Goal: Task Accomplishment & Management: Manage account settings

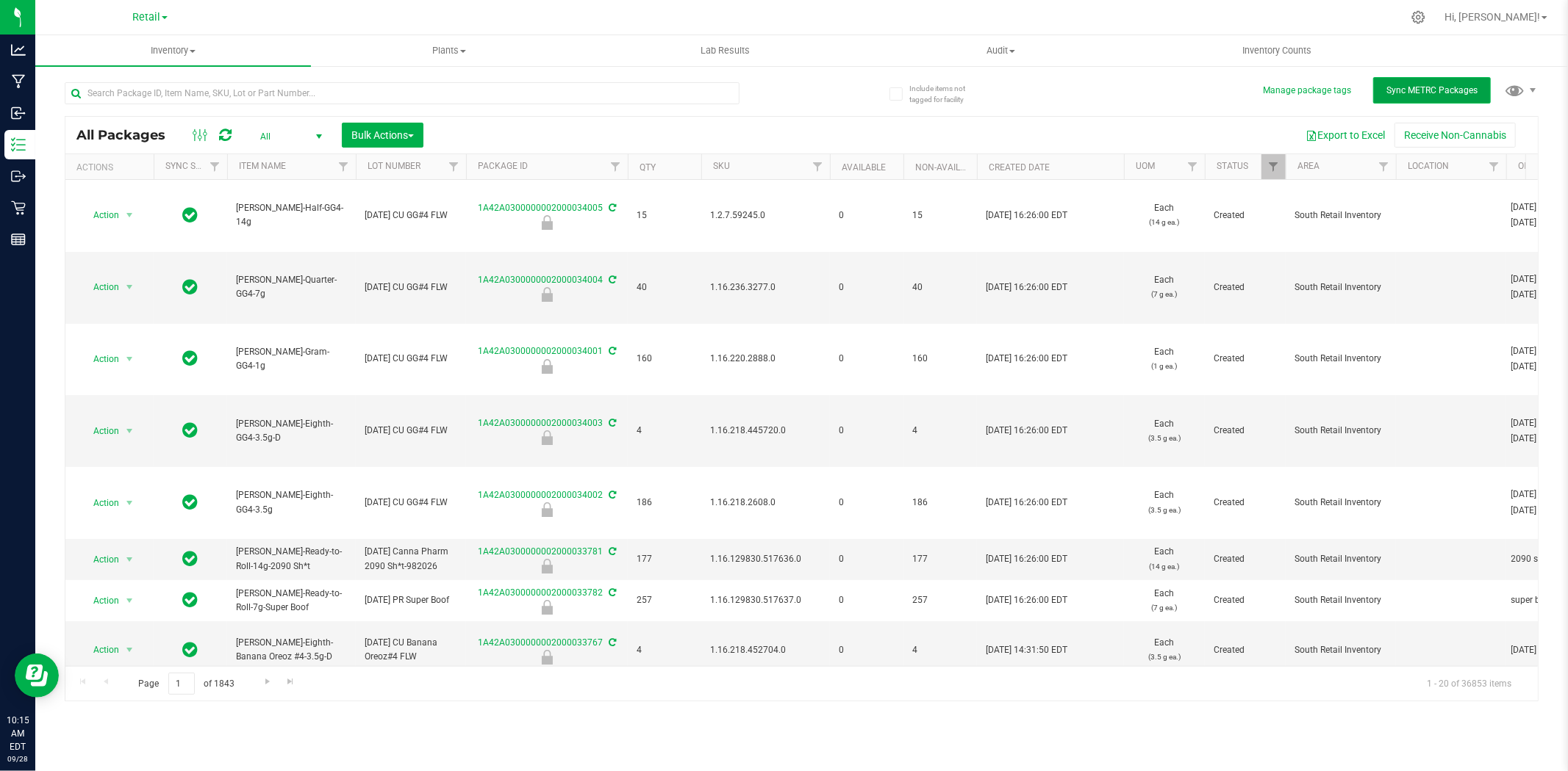
click at [1456, 89] on span "Sync METRC Packages" at bounding box center [1431, 90] width 91 height 10
click at [384, 134] on span "Bulk Actions" at bounding box center [382, 135] width 63 height 12
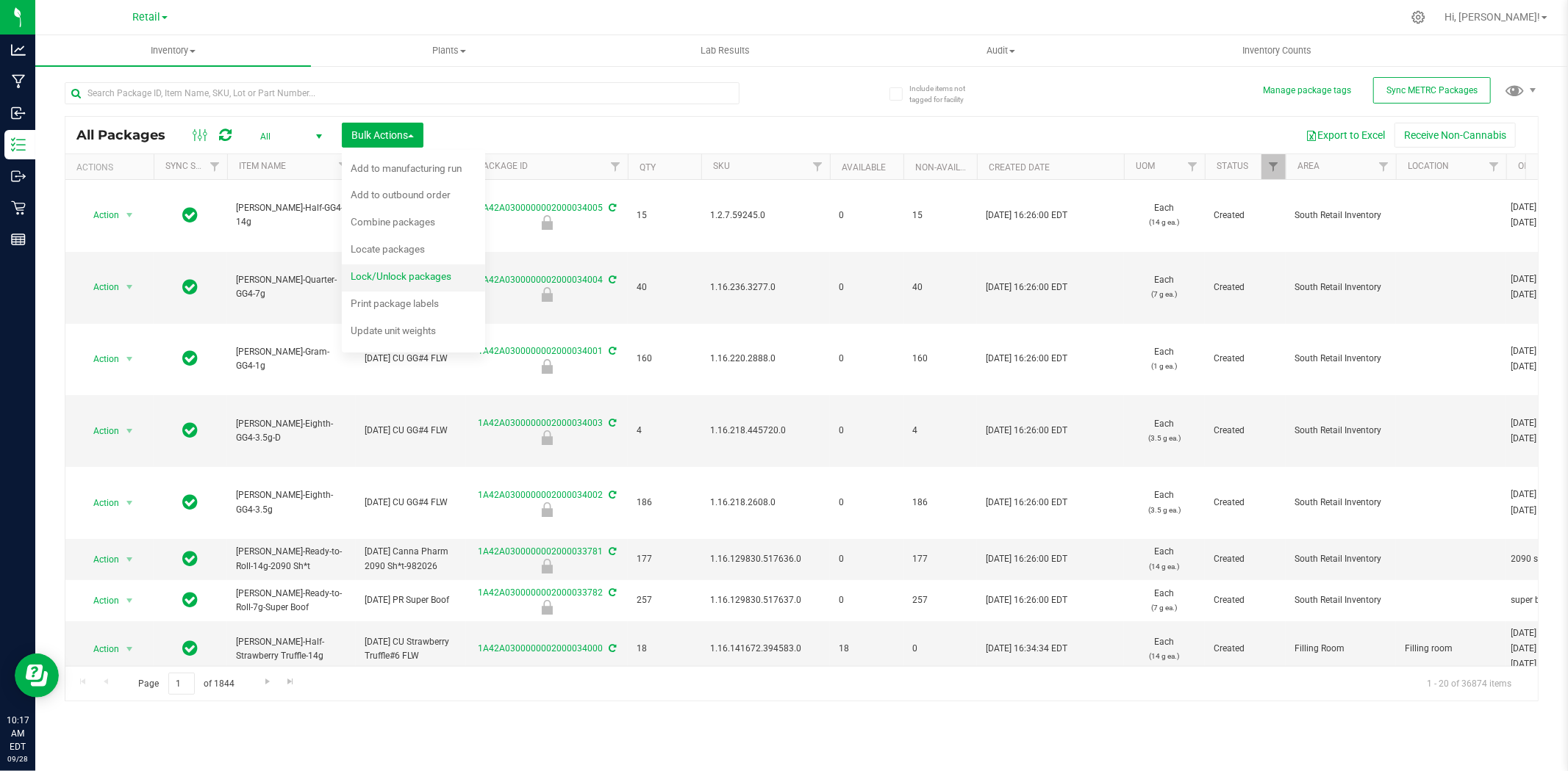
click at [432, 277] on span "Lock/Unlock packages" at bounding box center [400, 276] width 100 height 12
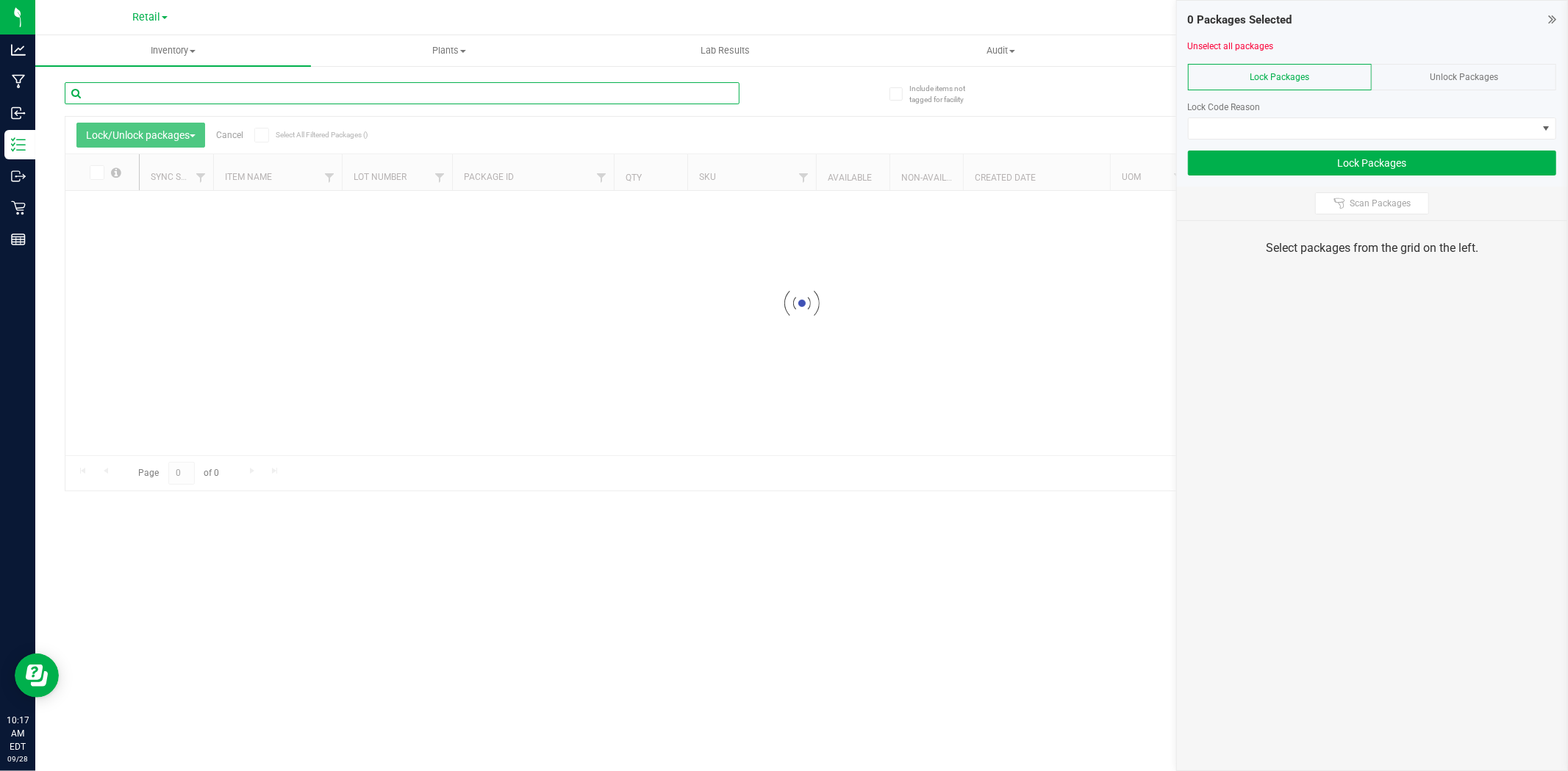
click at [437, 88] on input "text" at bounding box center [402, 93] width 675 height 22
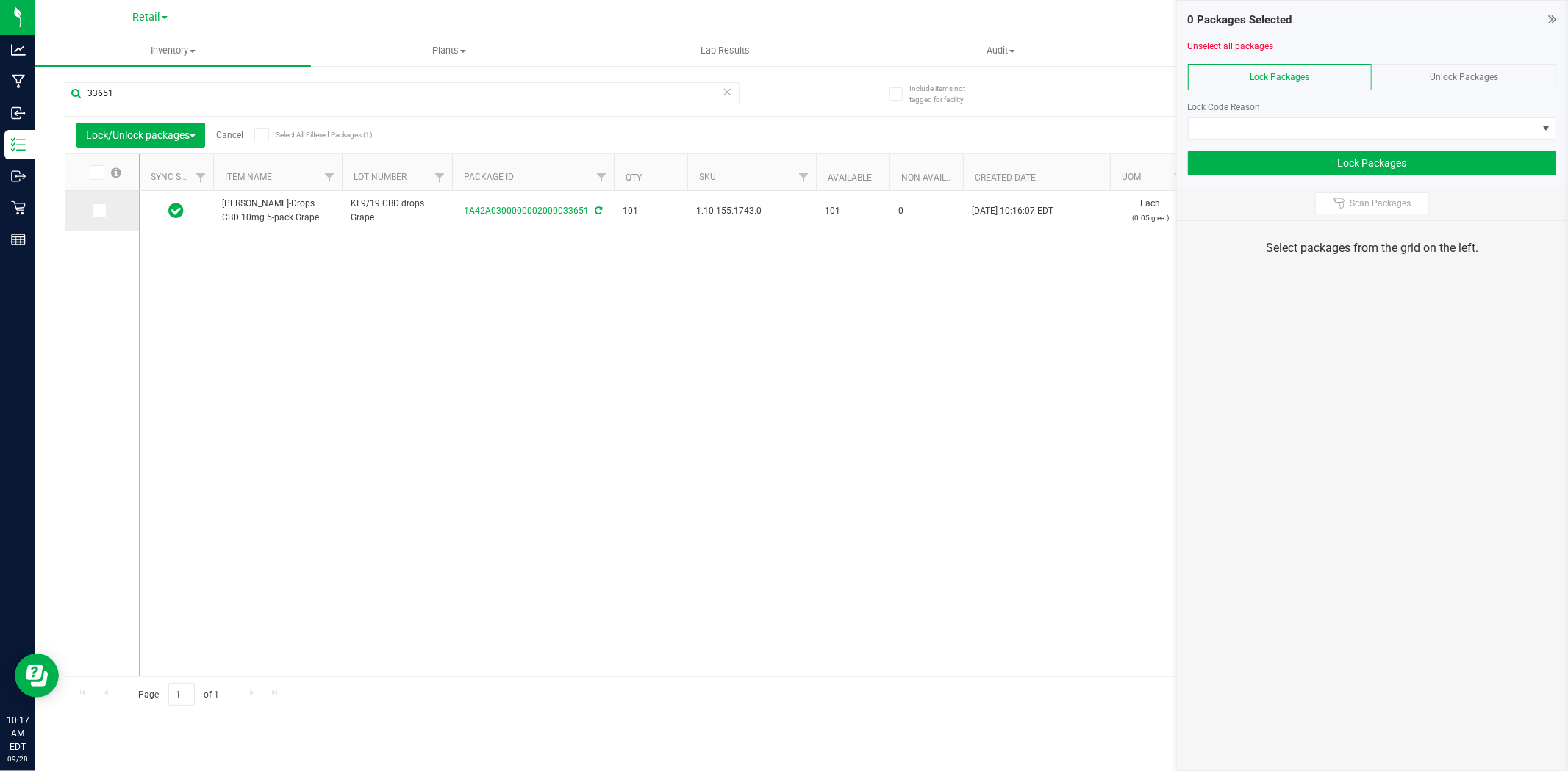
click at [109, 207] on label at bounding box center [102, 211] width 21 height 15
click at [0, 0] on input "checkbox" at bounding box center [0, 0] width 0 height 0
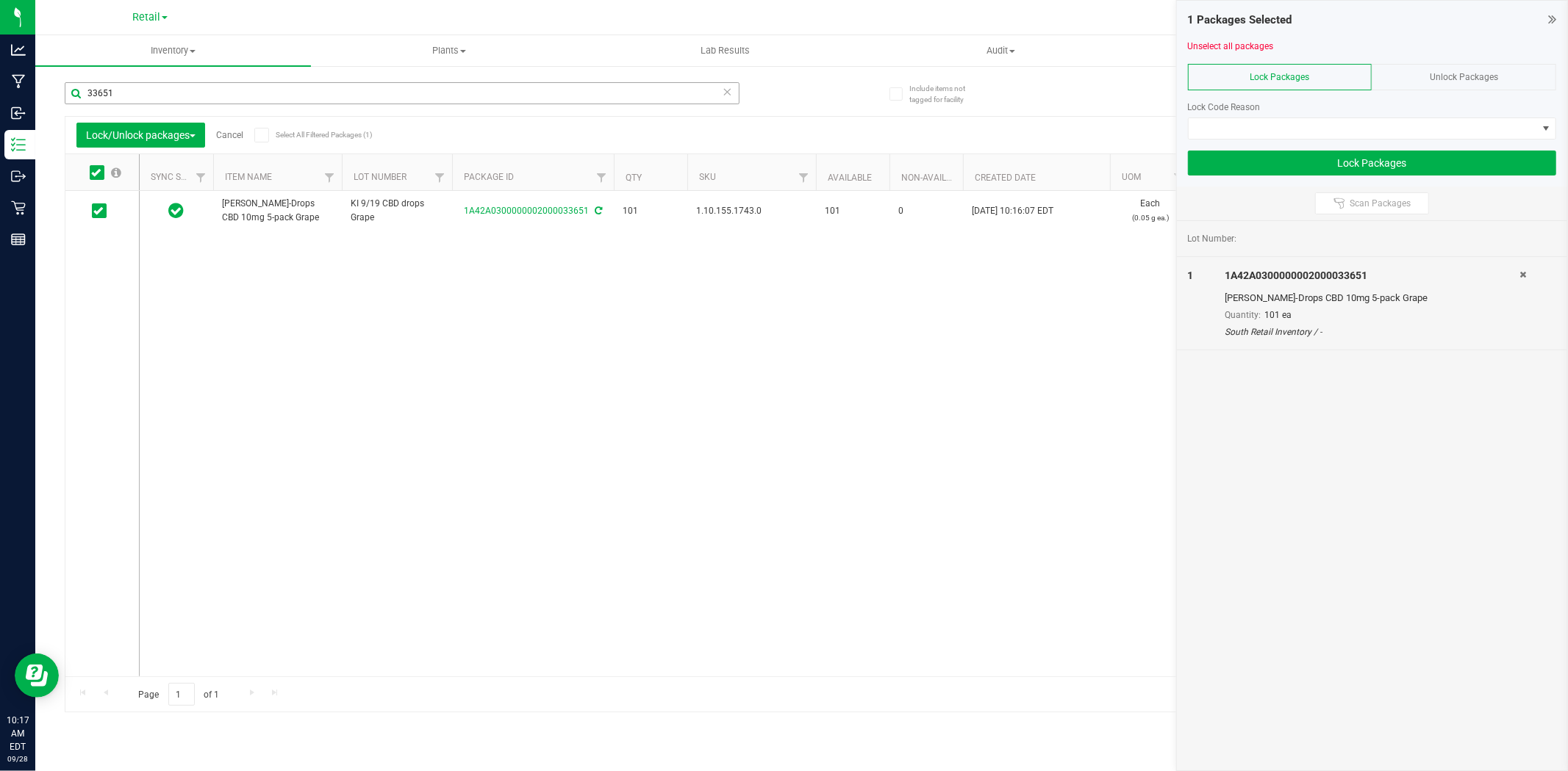
click at [138, 105] on div "33651" at bounding box center [402, 99] width 675 height 34
click at [138, 97] on input "33651" at bounding box center [402, 93] width 675 height 22
click at [97, 210] on icon at bounding box center [98, 210] width 10 height 0
click at [0, 0] on input "checkbox" at bounding box center [0, 0] width 0 height 0
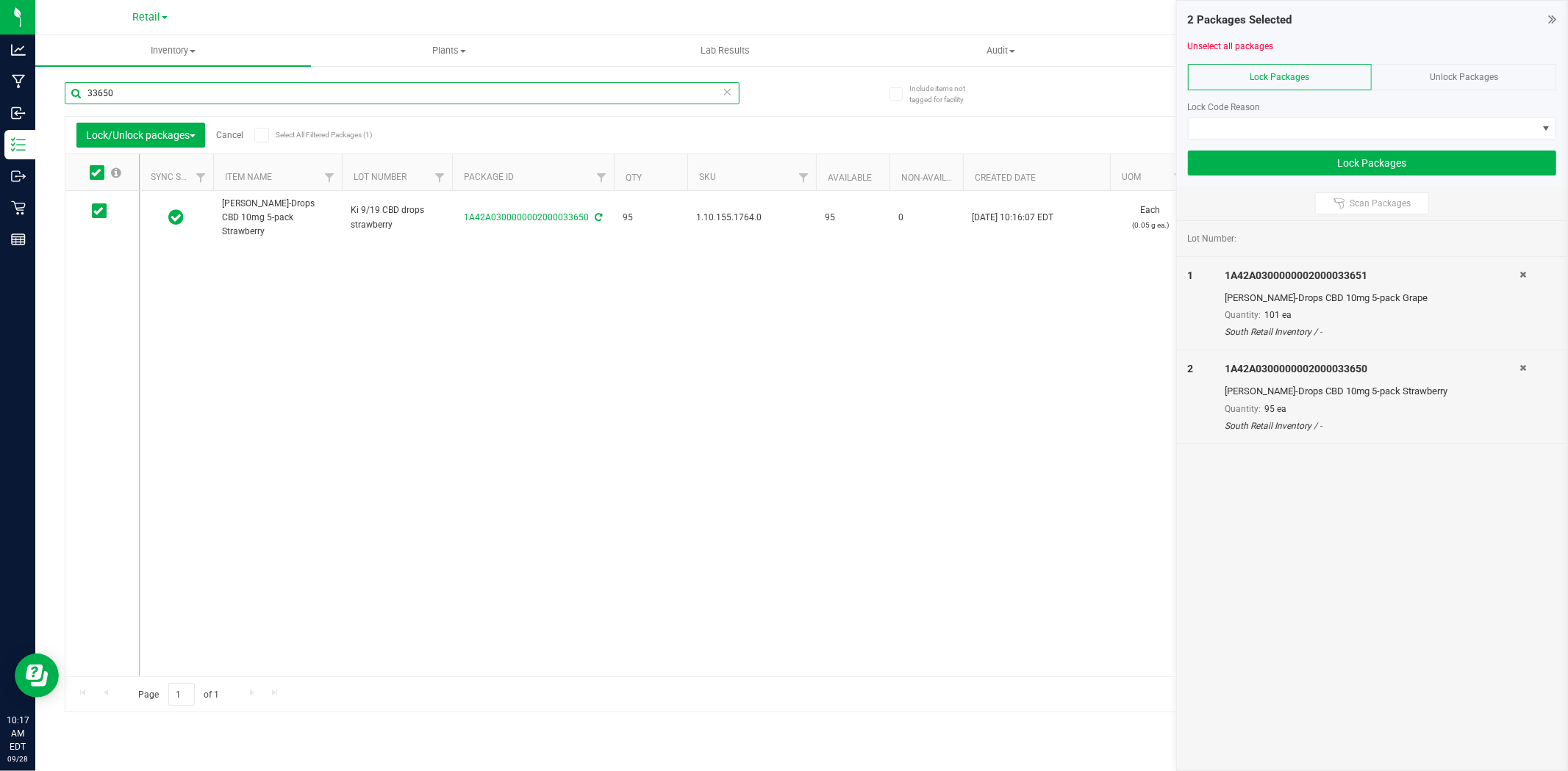
click at [127, 94] on input "33650" at bounding box center [402, 93] width 675 height 22
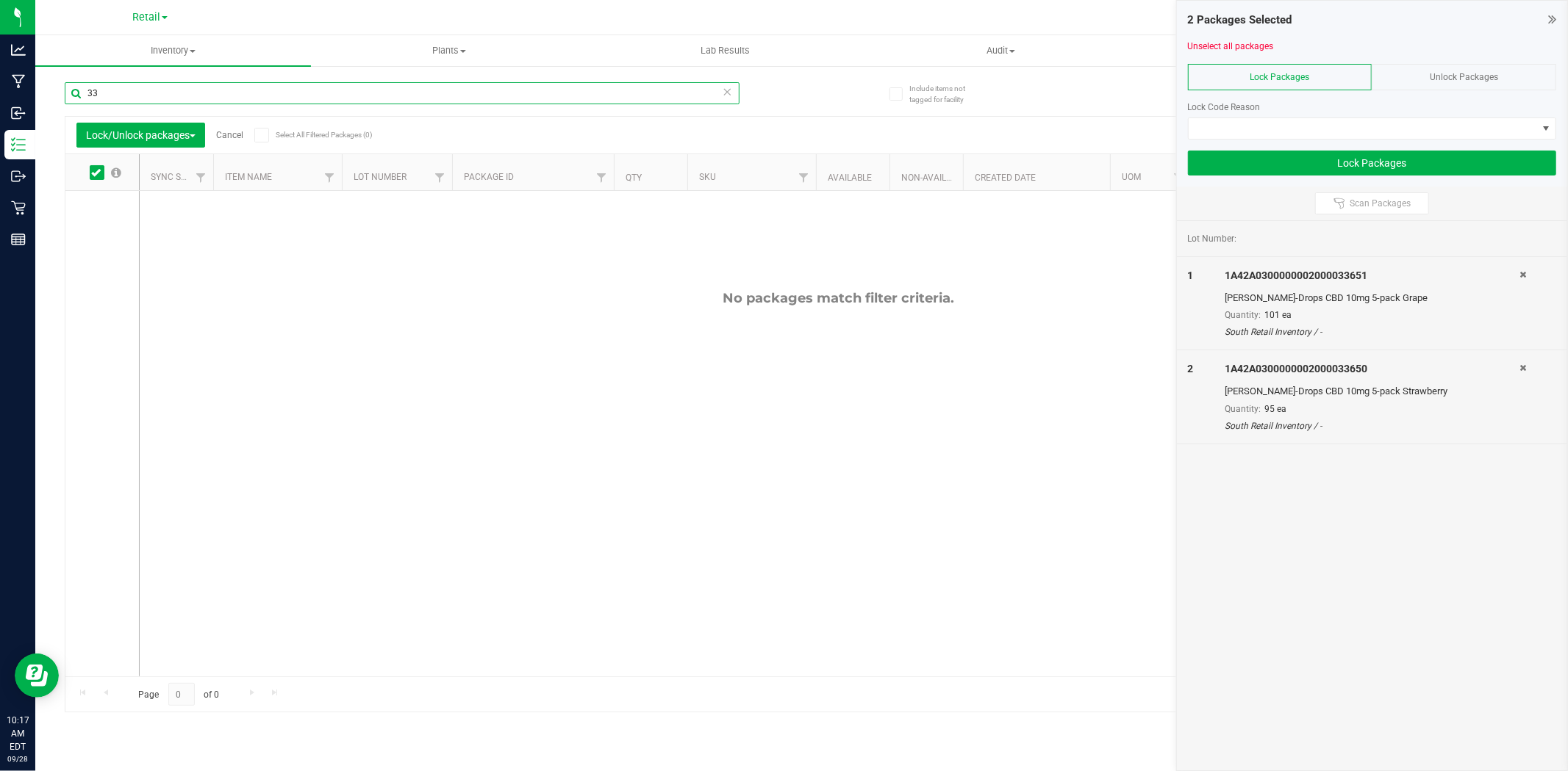
type input "3"
click at [160, 91] on input "34017" at bounding box center [402, 93] width 675 height 22
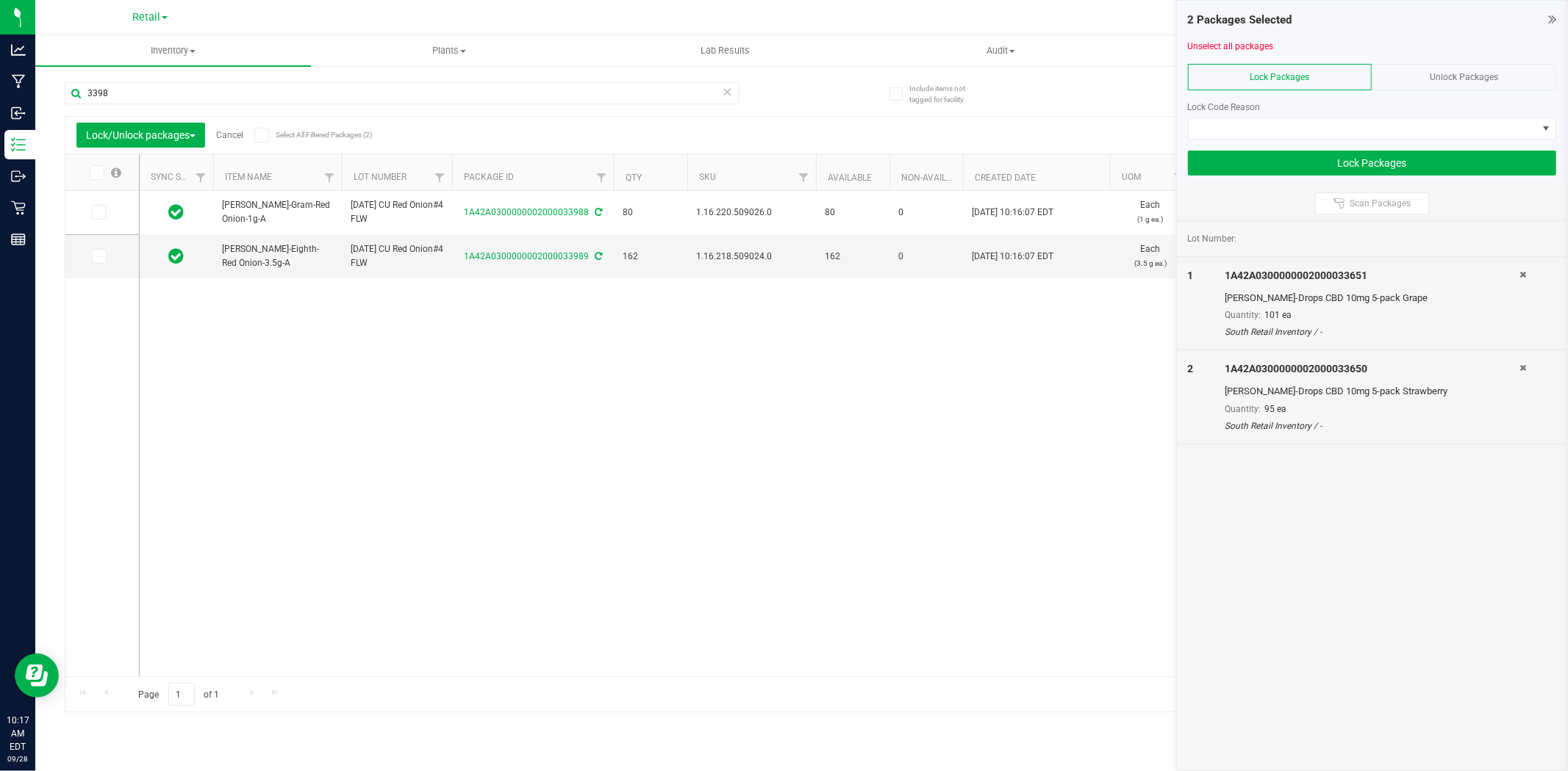
click at [99, 173] on icon at bounding box center [95, 173] width 10 height 0
click at [0, 0] on input "checkbox" at bounding box center [0, 0] width 0 height 0
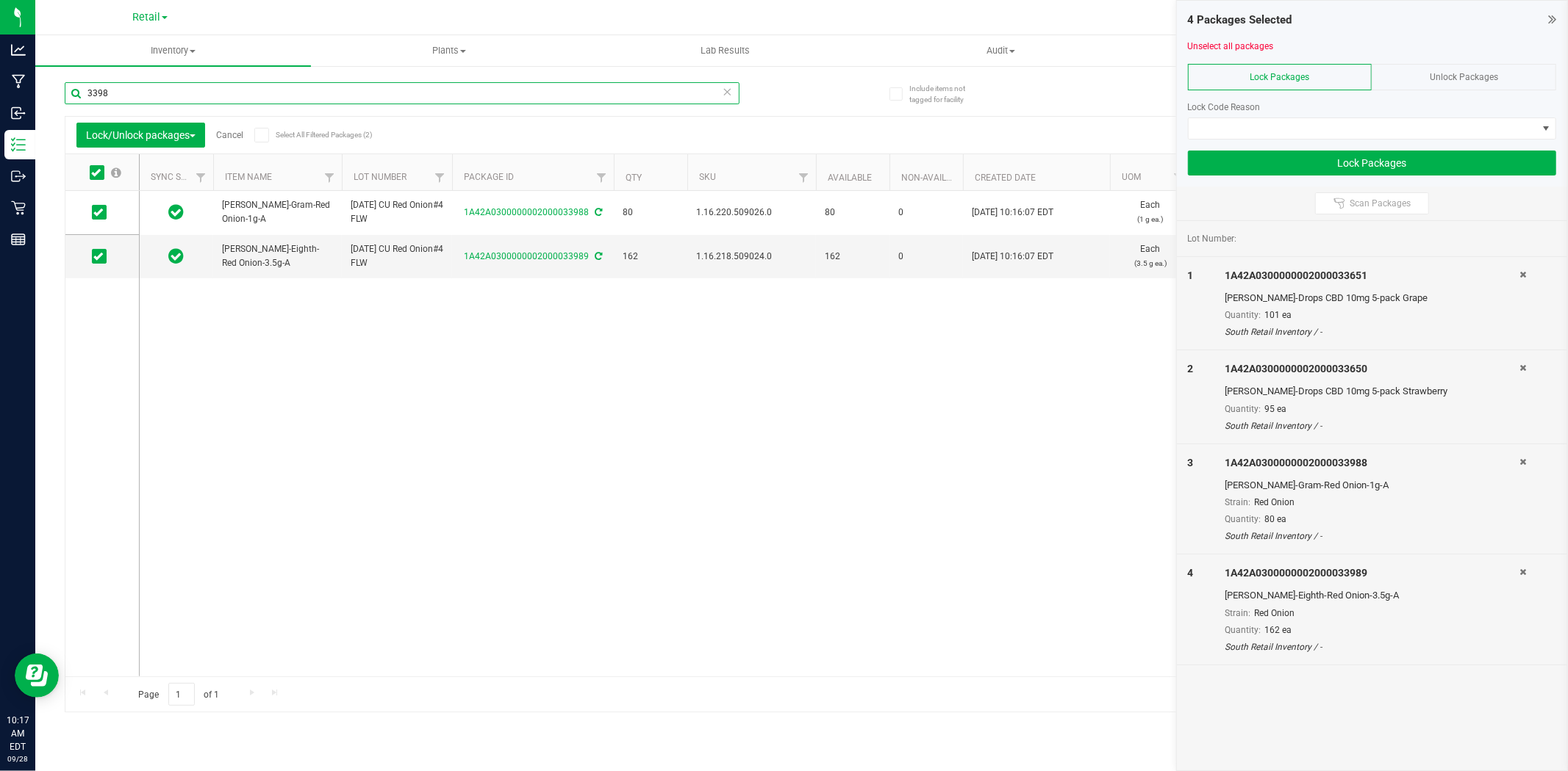
click at [122, 94] on input "3398" at bounding box center [402, 93] width 675 height 22
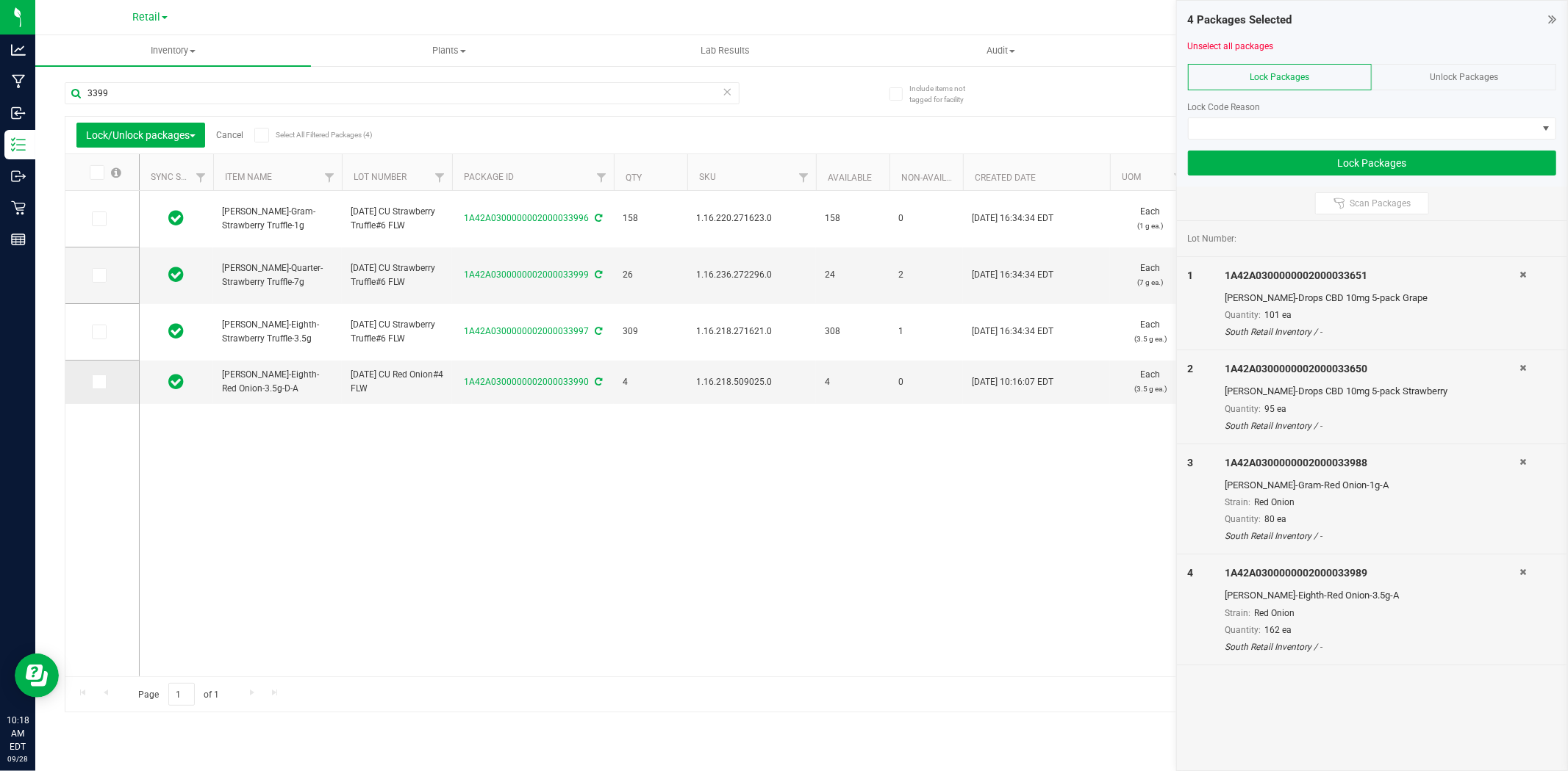
click at [94, 382] on icon at bounding box center [98, 382] width 10 height 0
click at [0, 0] on input "checkbox" at bounding box center [0, 0] width 0 height 0
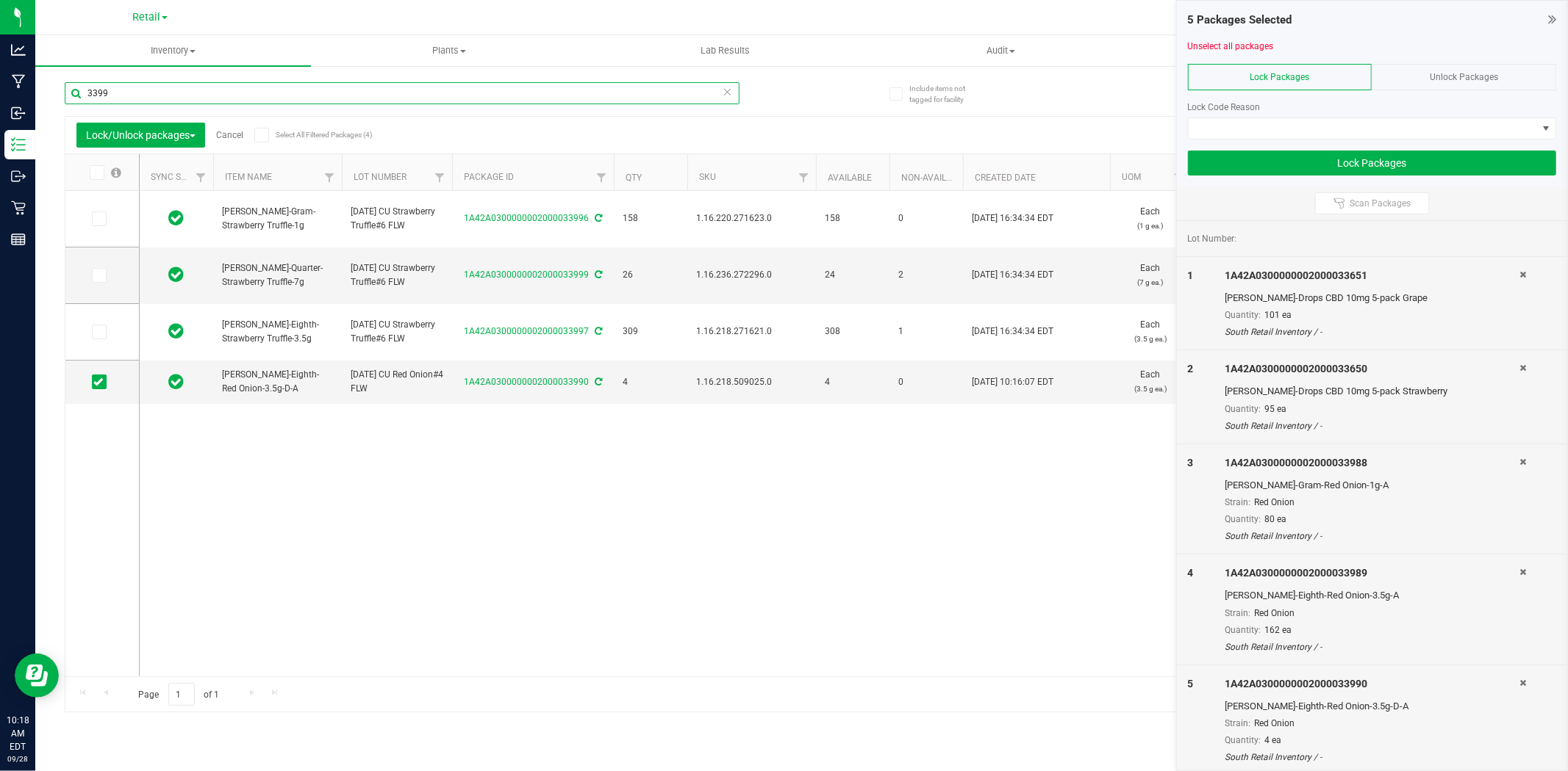
click at [262, 86] on input "3399" at bounding box center [402, 93] width 675 height 22
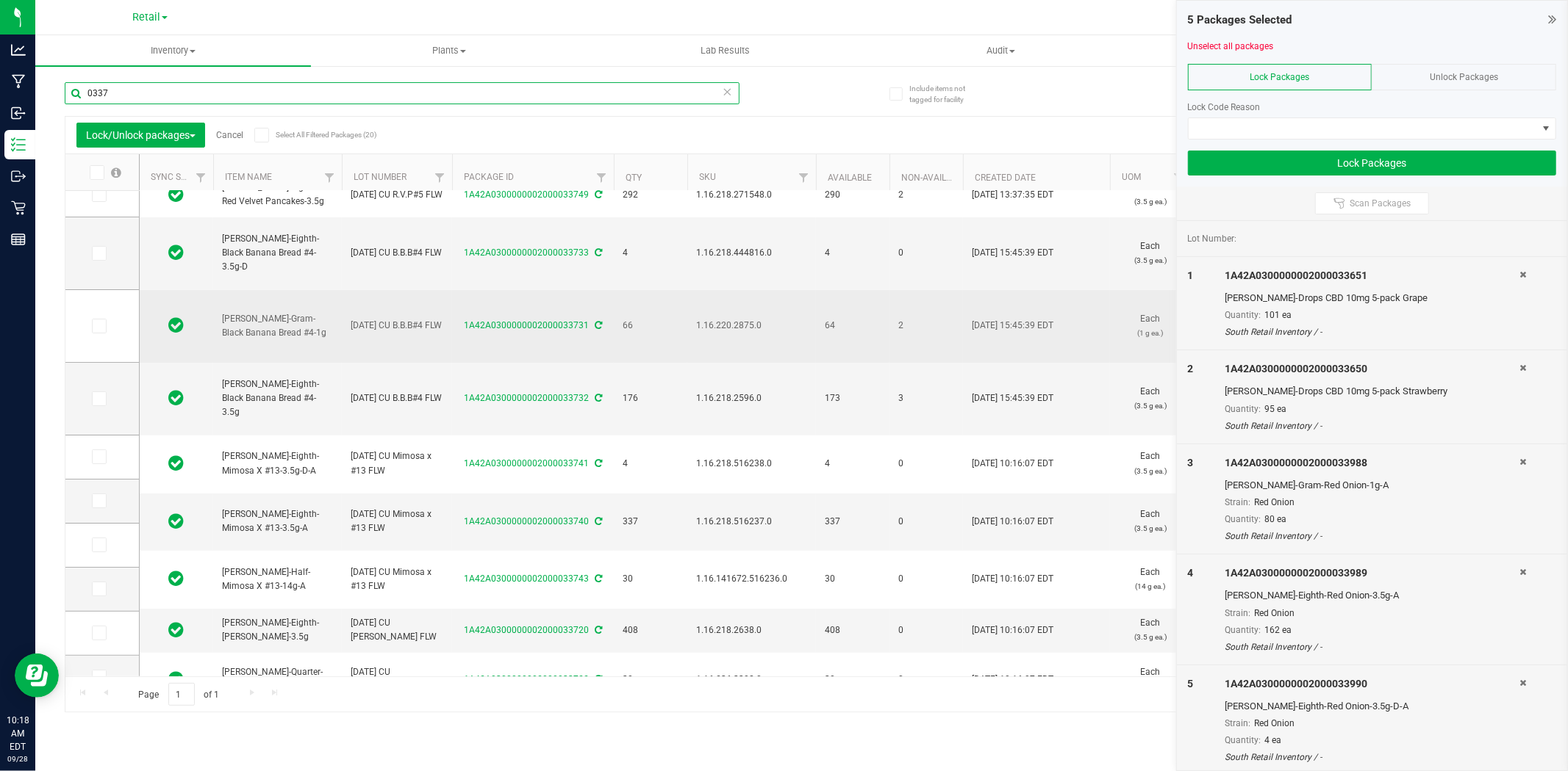
scroll to position [408, 0]
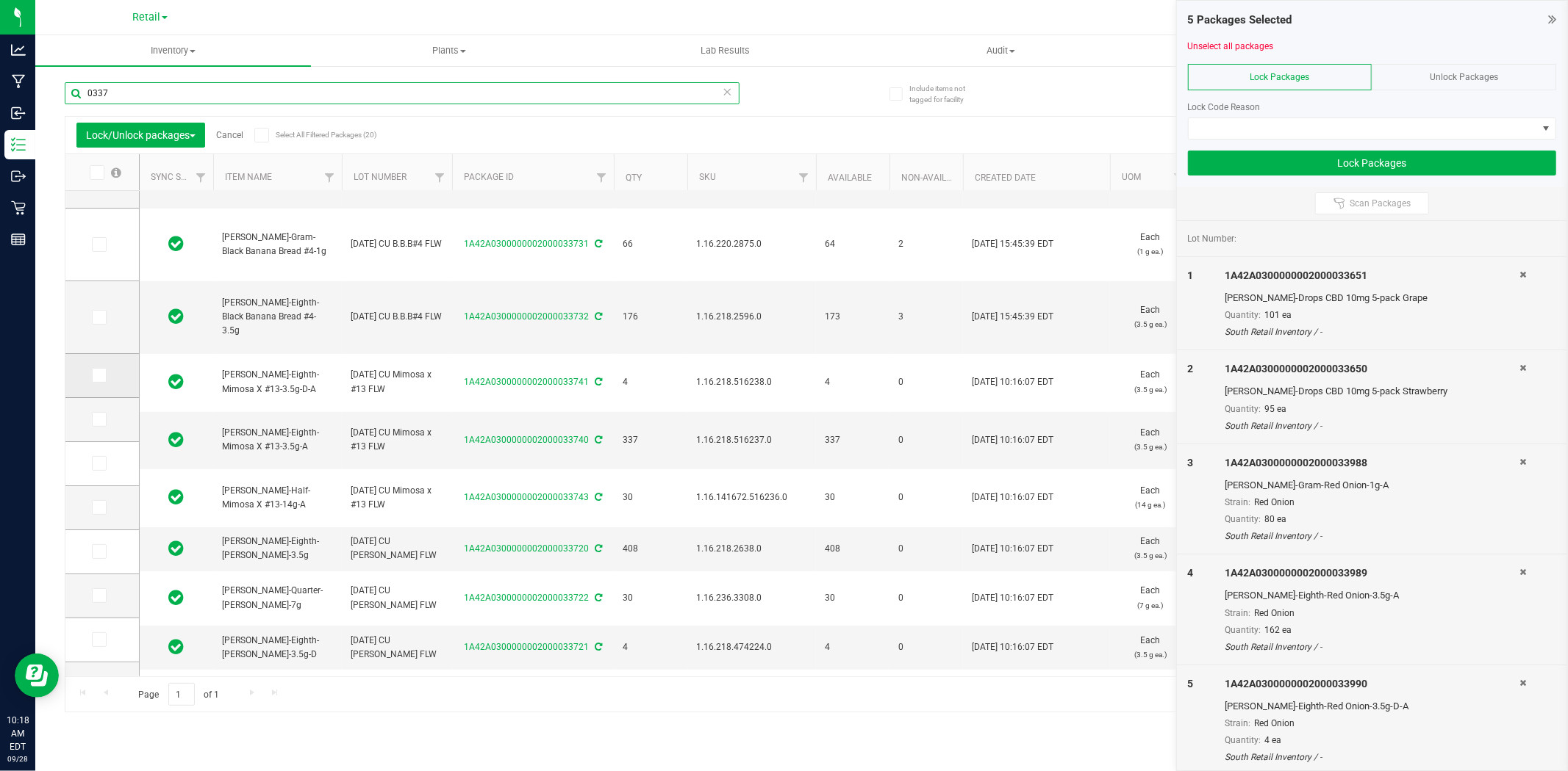
type input "0337"
click at [105, 377] on span at bounding box center [99, 375] width 15 height 15
click at [0, 0] on input "checkbox" at bounding box center [0, 0] width 0 height 0
click at [109, 415] on label at bounding box center [102, 419] width 21 height 15
click at [0, 0] on input "checkbox" at bounding box center [0, 0] width 0 height 0
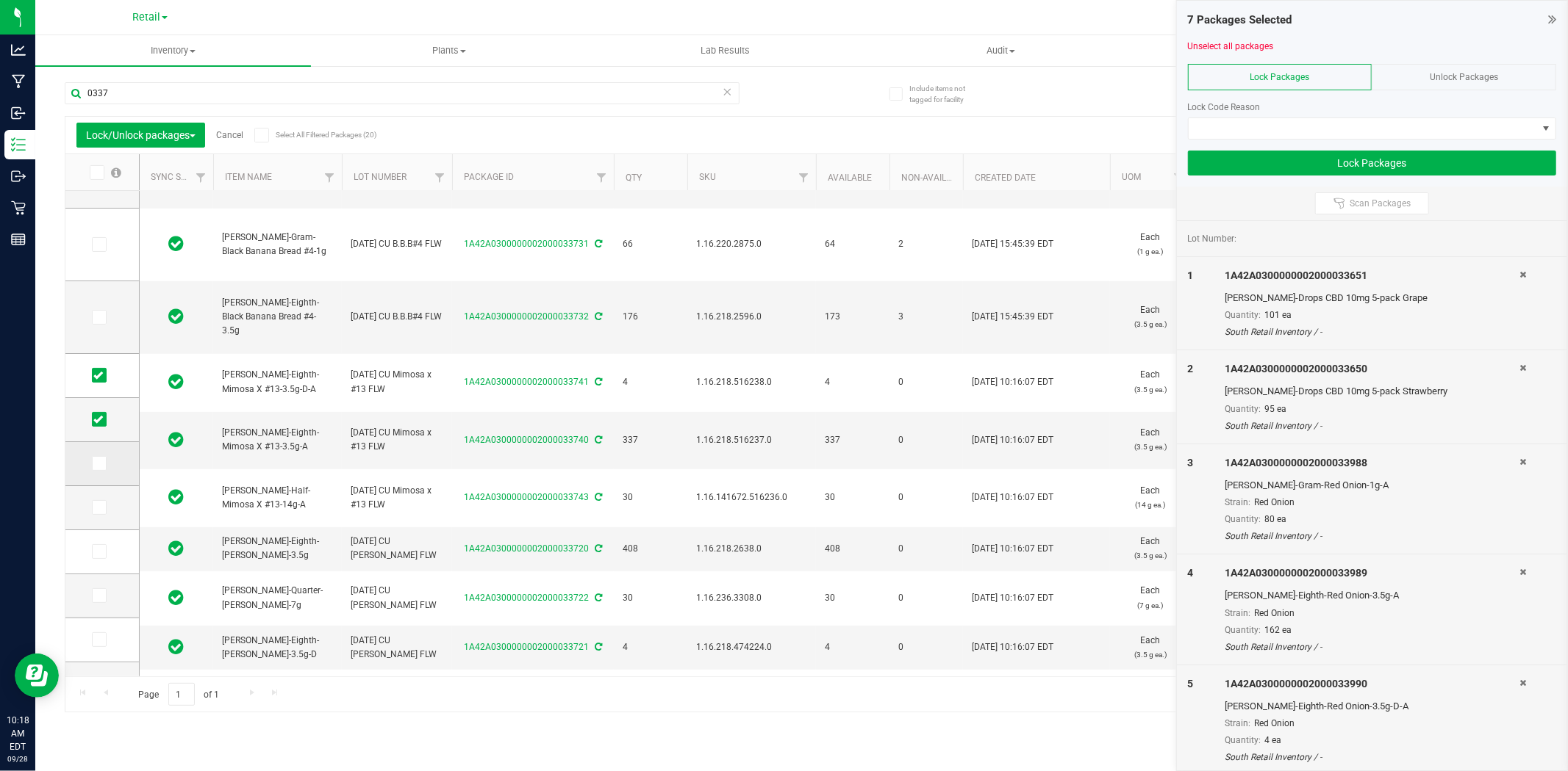
click at [109, 462] on label at bounding box center [102, 464] width 21 height 15
click at [0, 0] on input "checkbox" at bounding box center [0, 0] width 0 height 0
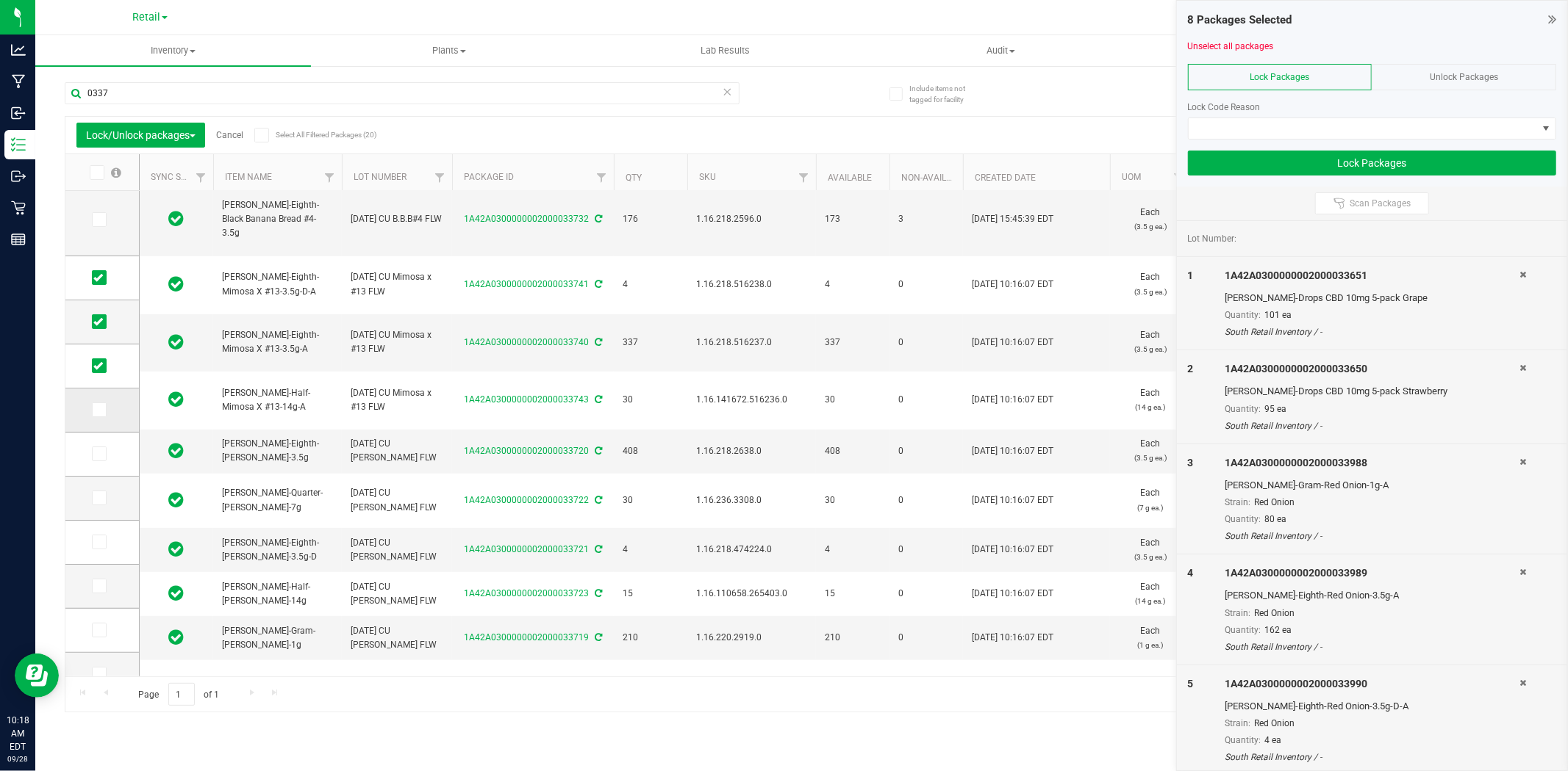
click at [100, 410] on icon at bounding box center [98, 410] width 10 height 0
click at [0, 0] on input "checkbox" at bounding box center [0, 0] width 0 height 0
click at [110, 450] on label at bounding box center [102, 454] width 21 height 15
click at [0, 0] on input "checkbox" at bounding box center [0, 0] width 0 height 0
click at [105, 481] on td at bounding box center [102, 499] width 73 height 44
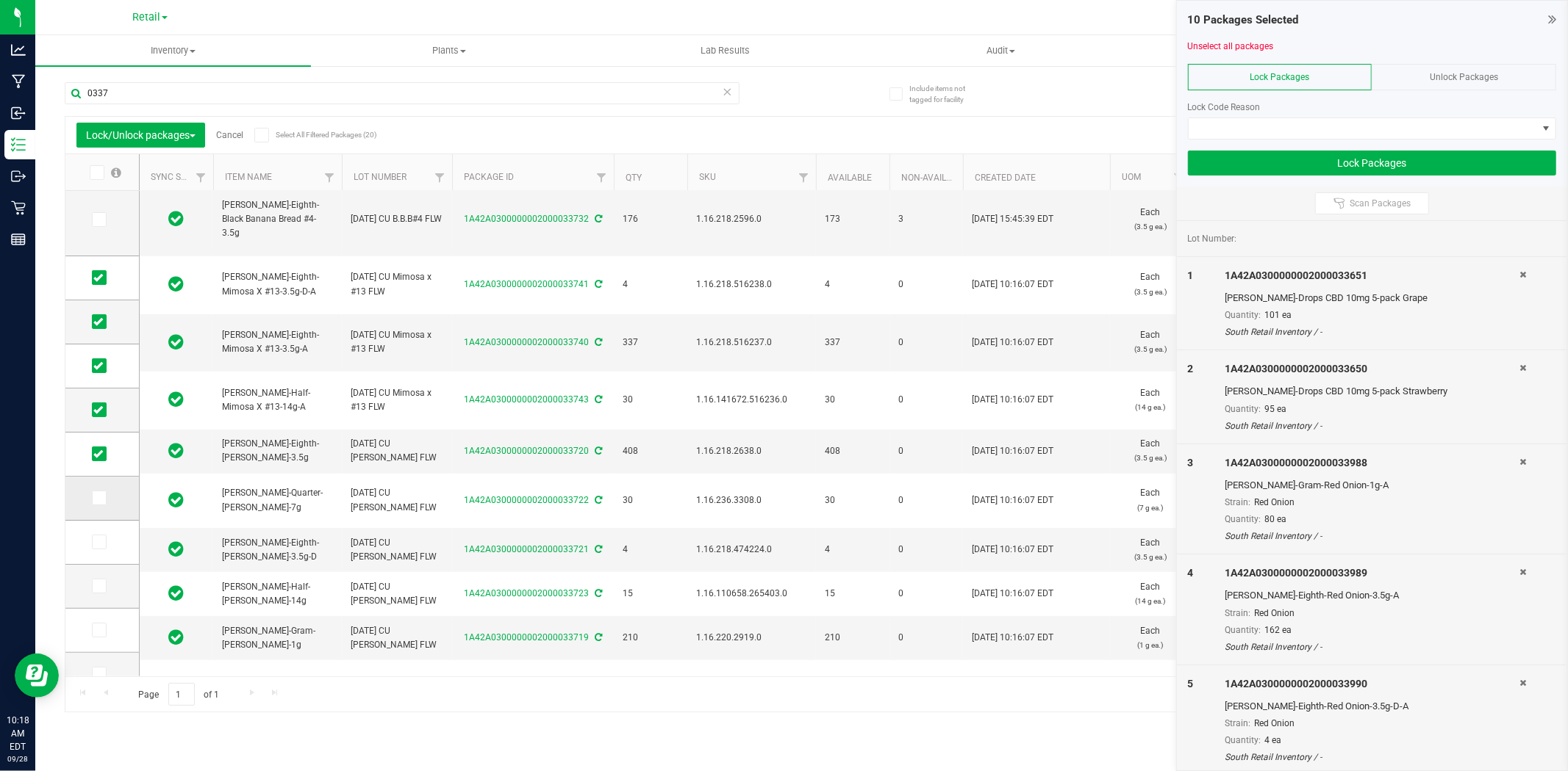
click at [107, 494] on label at bounding box center [102, 498] width 21 height 15
click at [0, 0] on input "checkbox" at bounding box center [0, 0] width 0 height 0
click at [108, 545] on label at bounding box center [102, 542] width 21 height 15
click at [0, 0] on input "checkbox" at bounding box center [0, 0] width 0 height 0
click at [103, 584] on span at bounding box center [99, 586] width 15 height 15
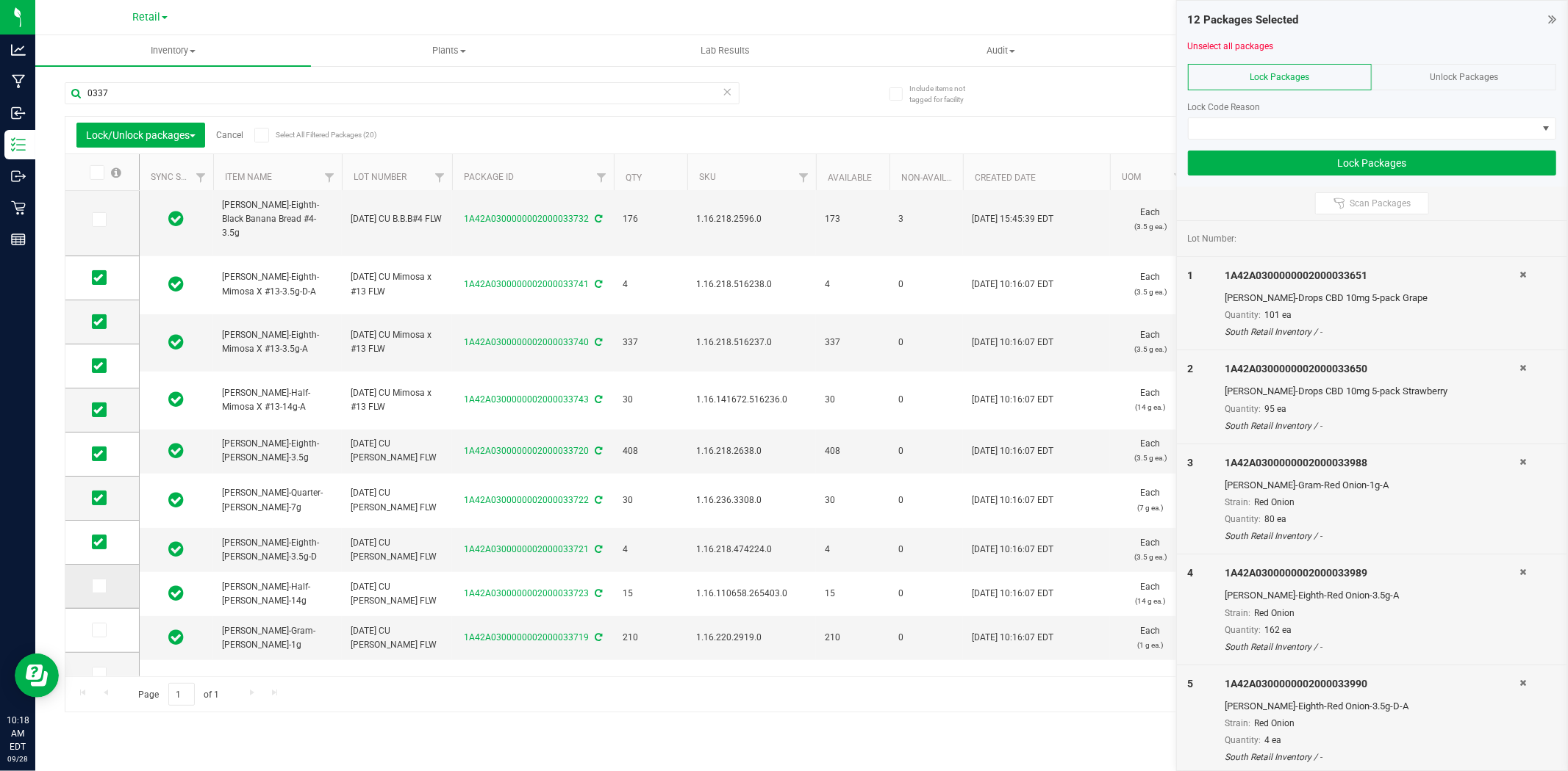
click at [0, 0] on input "checkbox" at bounding box center [0, 0] width 0 height 0
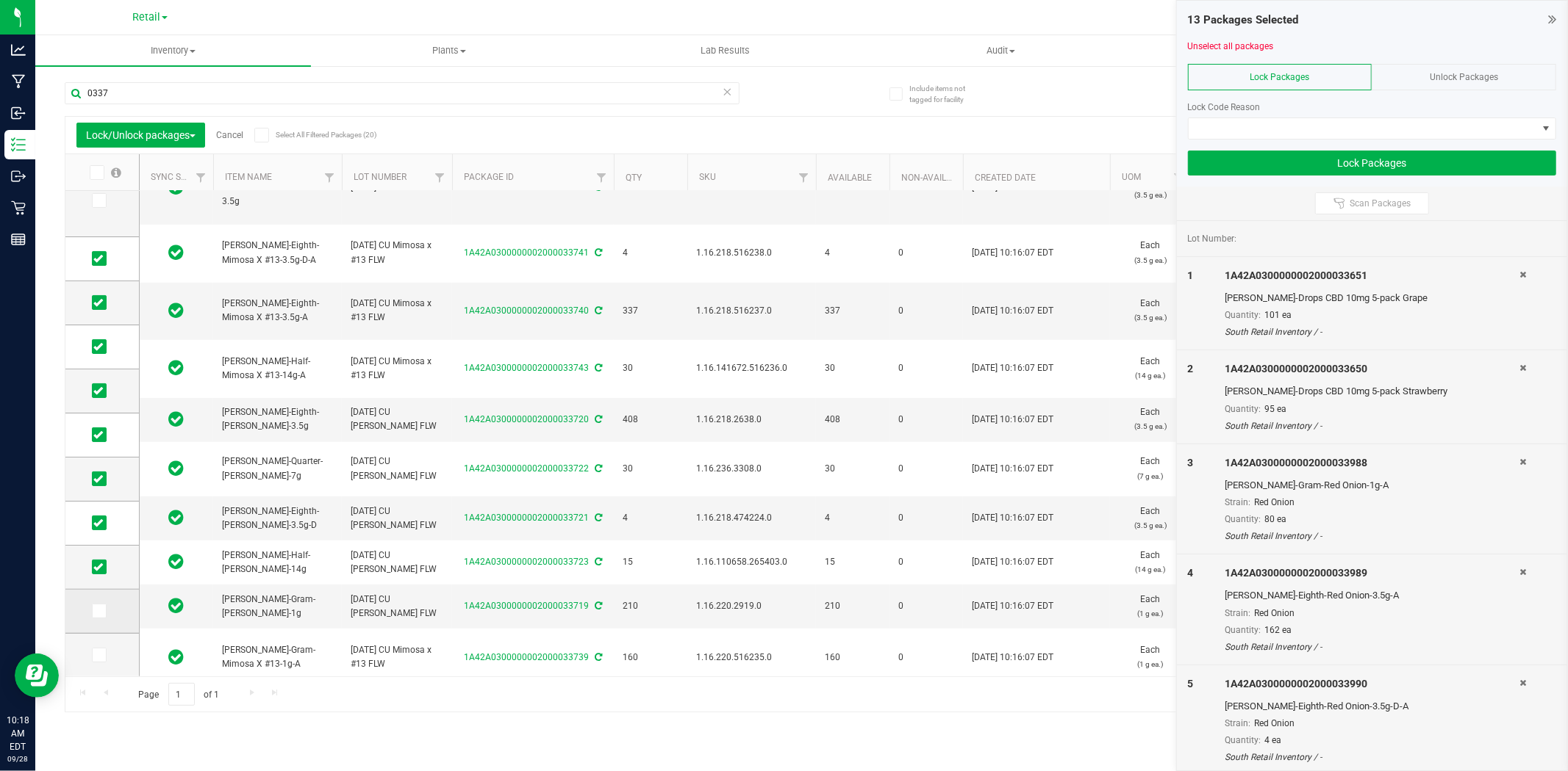
click at [100, 611] on icon at bounding box center [98, 611] width 10 height 0
click at [0, 0] on input "checkbox" at bounding box center [0, 0] width 0 height 0
click at [106, 651] on span at bounding box center [99, 655] width 15 height 15
click at [0, 0] on input "checkbox" at bounding box center [0, 0] width 0 height 0
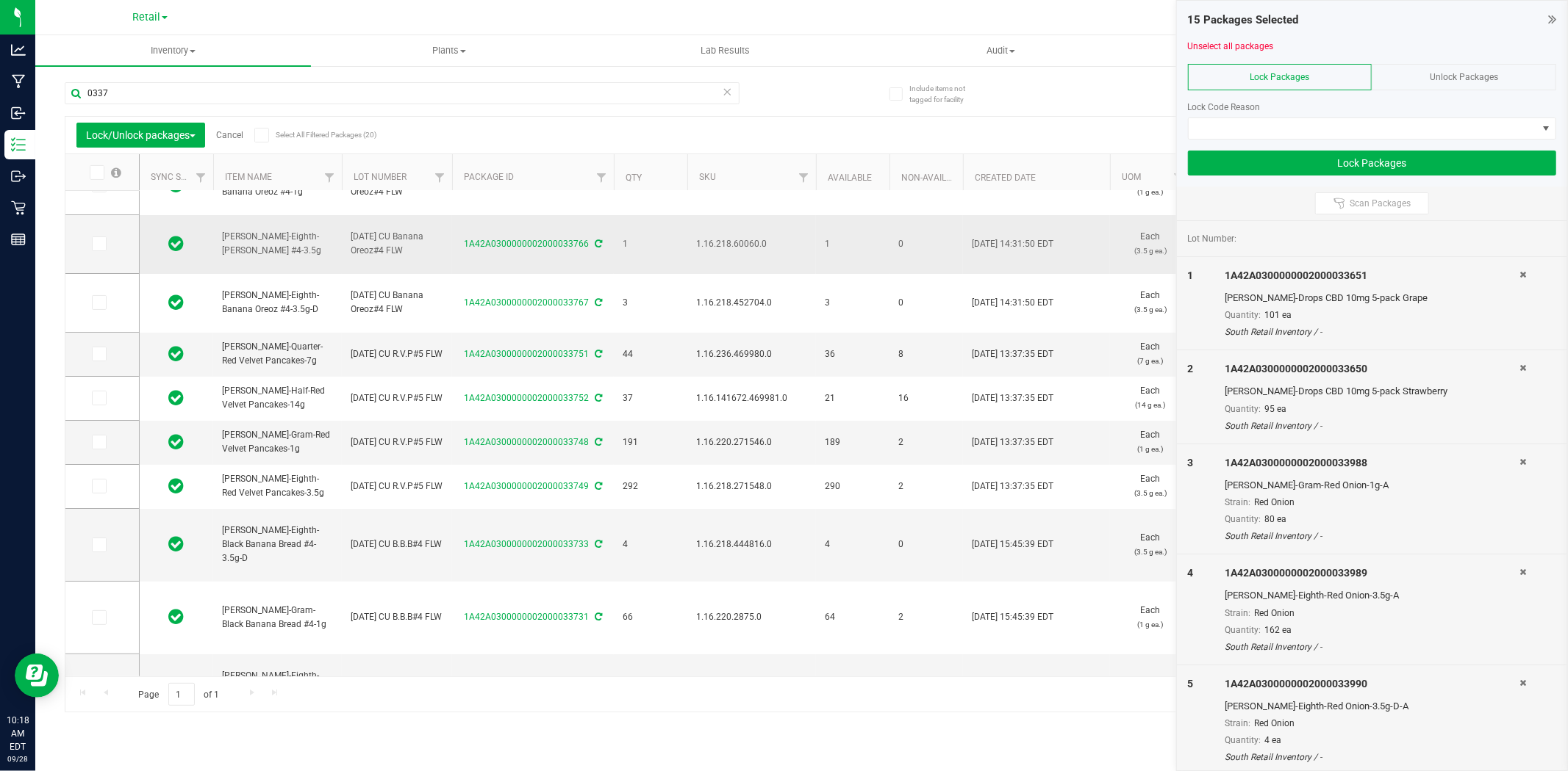
scroll to position [0, 0]
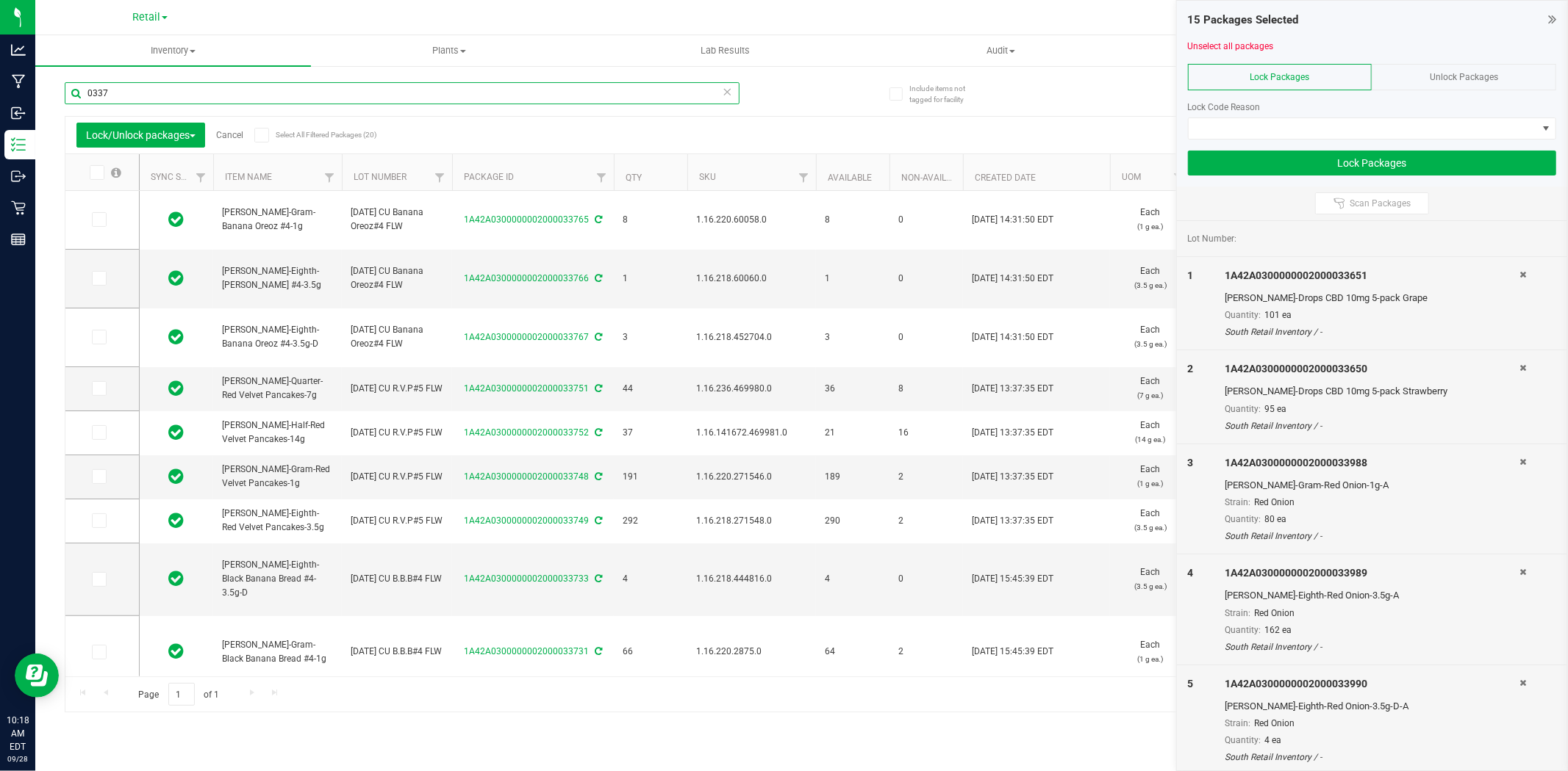
click at [237, 97] on input "0337" at bounding box center [402, 93] width 675 height 22
click at [1252, 114] on div "Lock Code Reason" at bounding box center [1371, 114] width 368 height 50
click at [1263, 122] on span at bounding box center [1362, 128] width 348 height 21
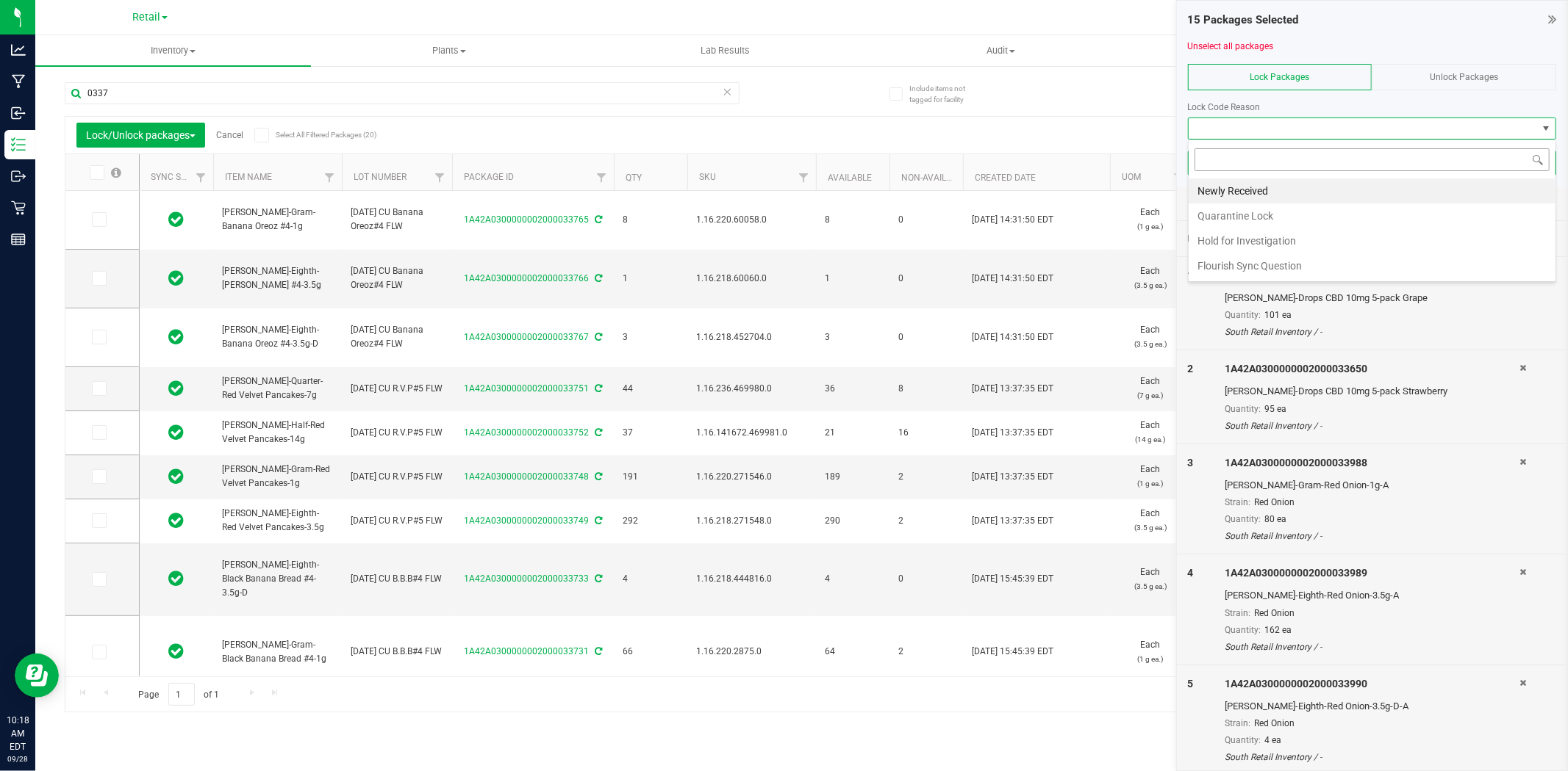
scroll to position [22, 368]
click at [1290, 191] on li "Newly Received" at bounding box center [1371, 191] width 367 height 25
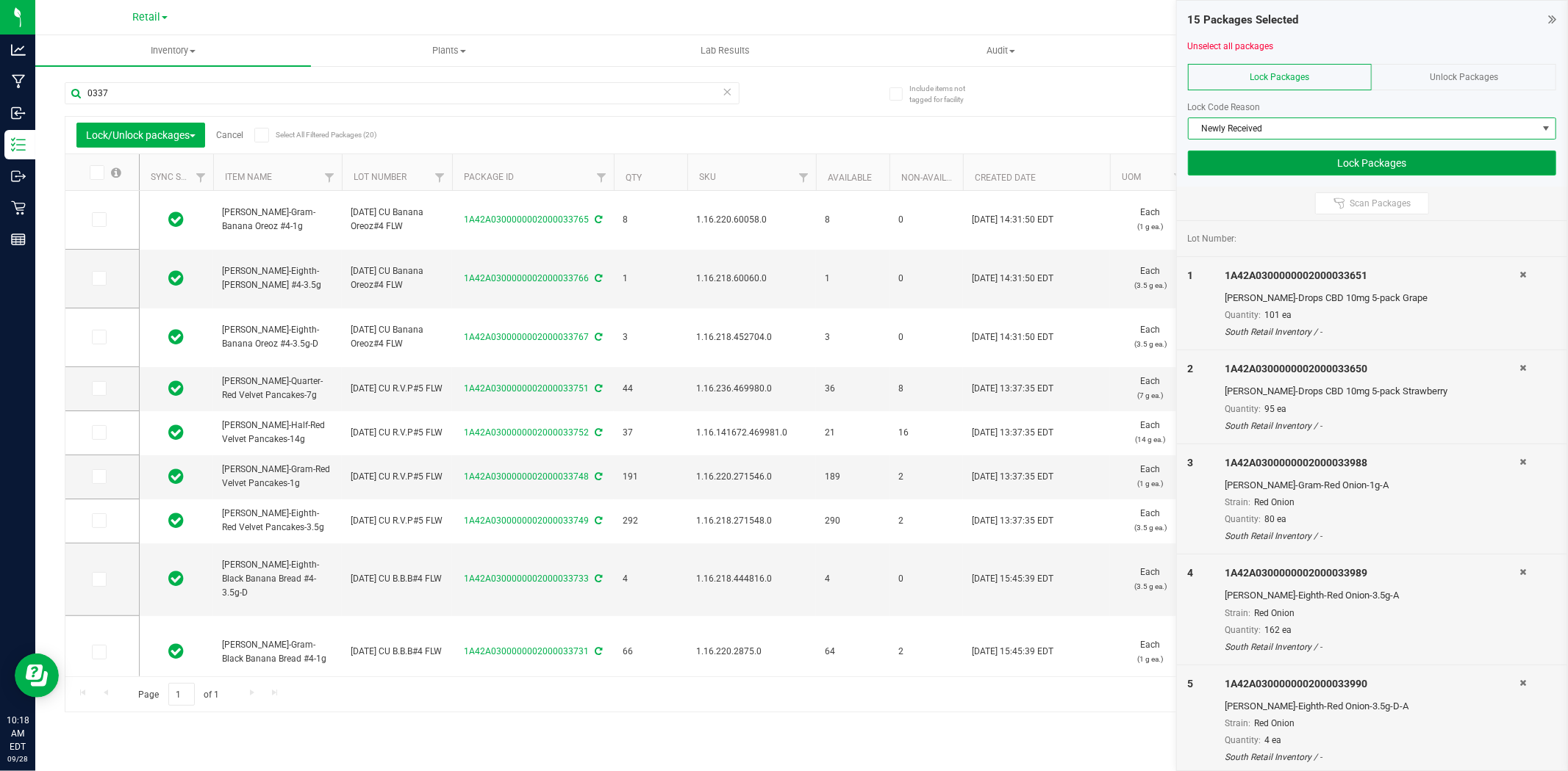
click at [1280, 164] on button "Lock Packages" at bounding box center [1371, 163] width 368 height 25
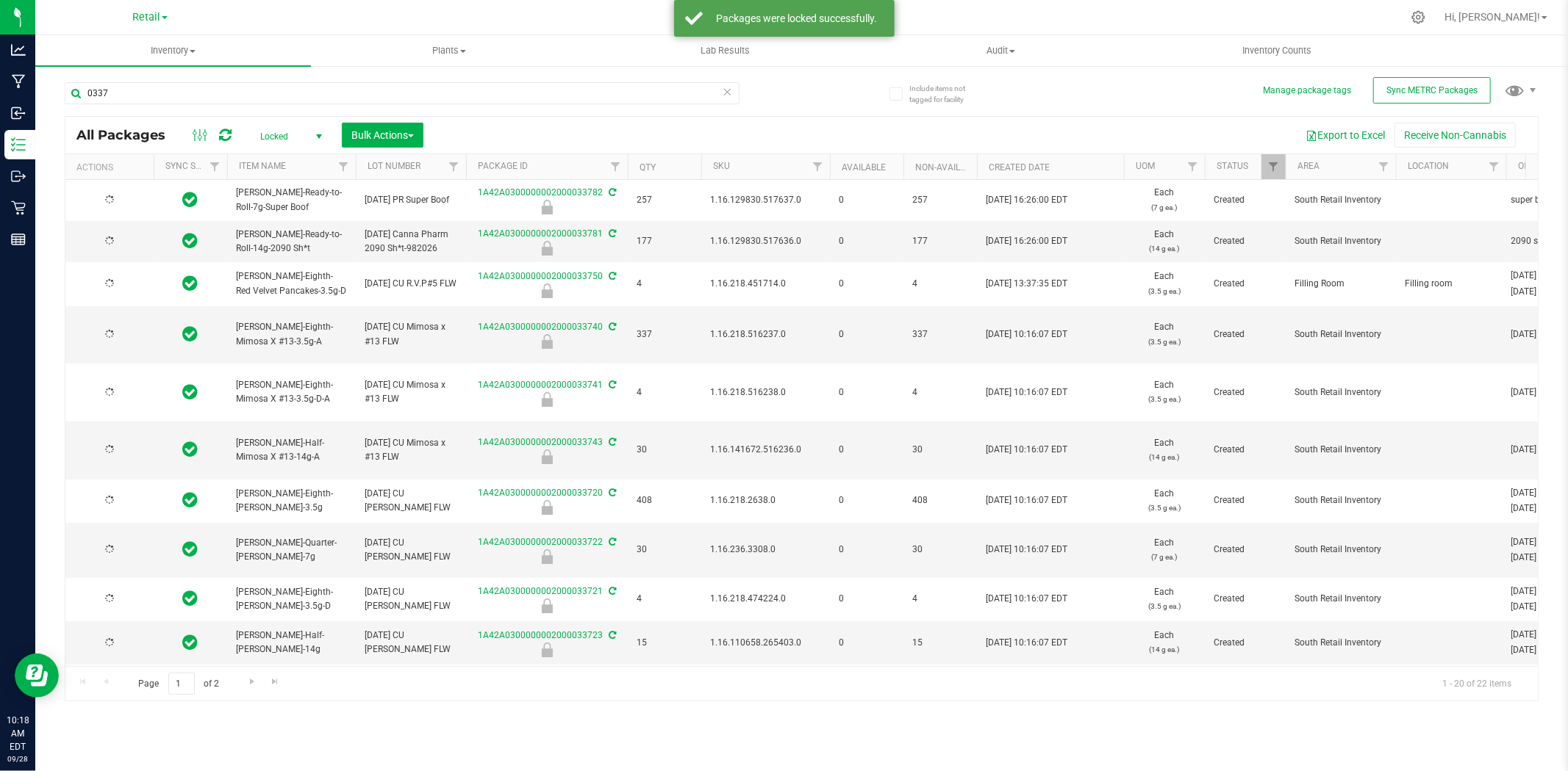
click at [724, 90] on icon at bounding box center [728, 91] width 10 height 18
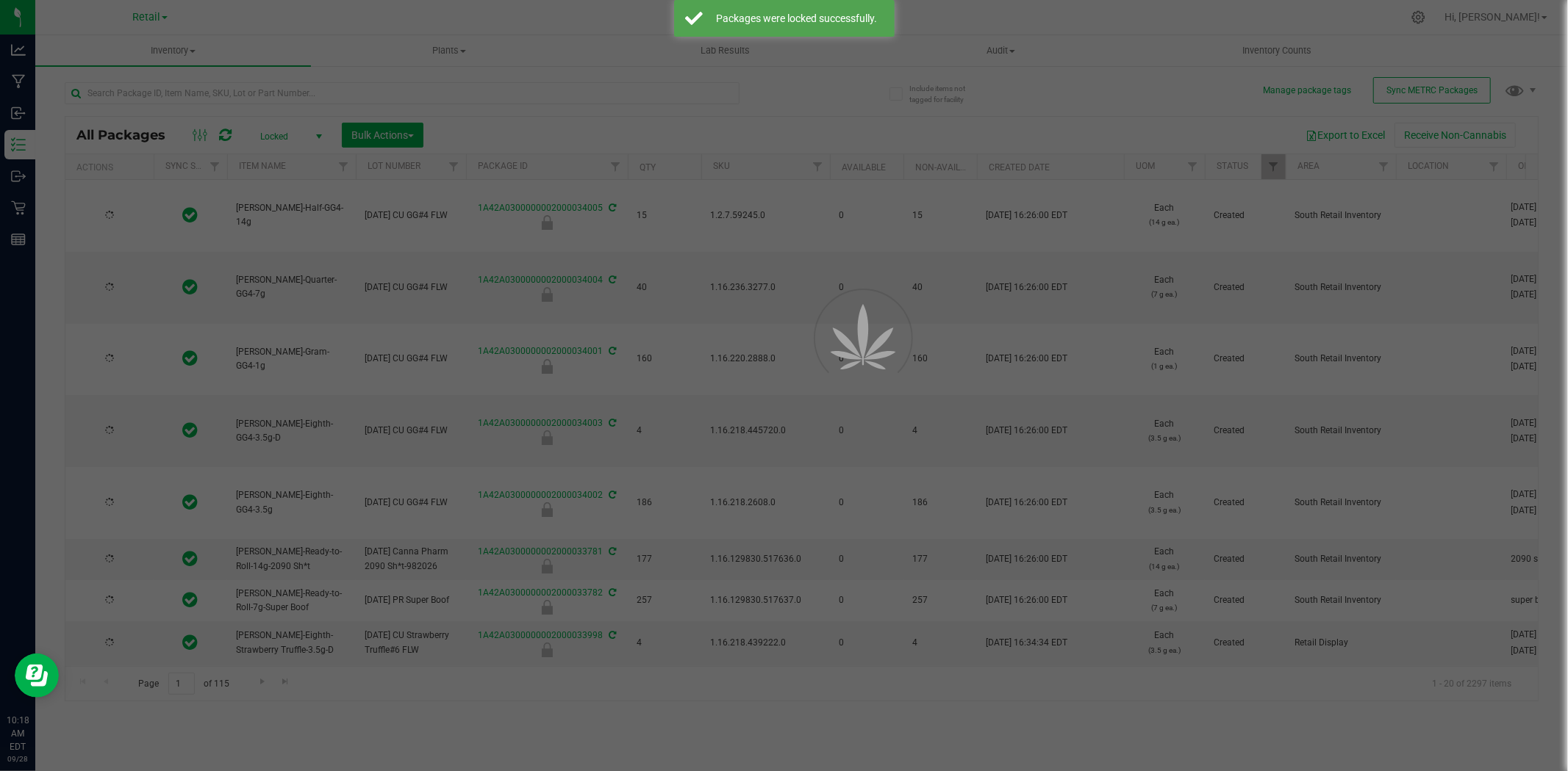
click at [290, 133] on span "Locked" at bounding box center [287, 137] width 81 height 21
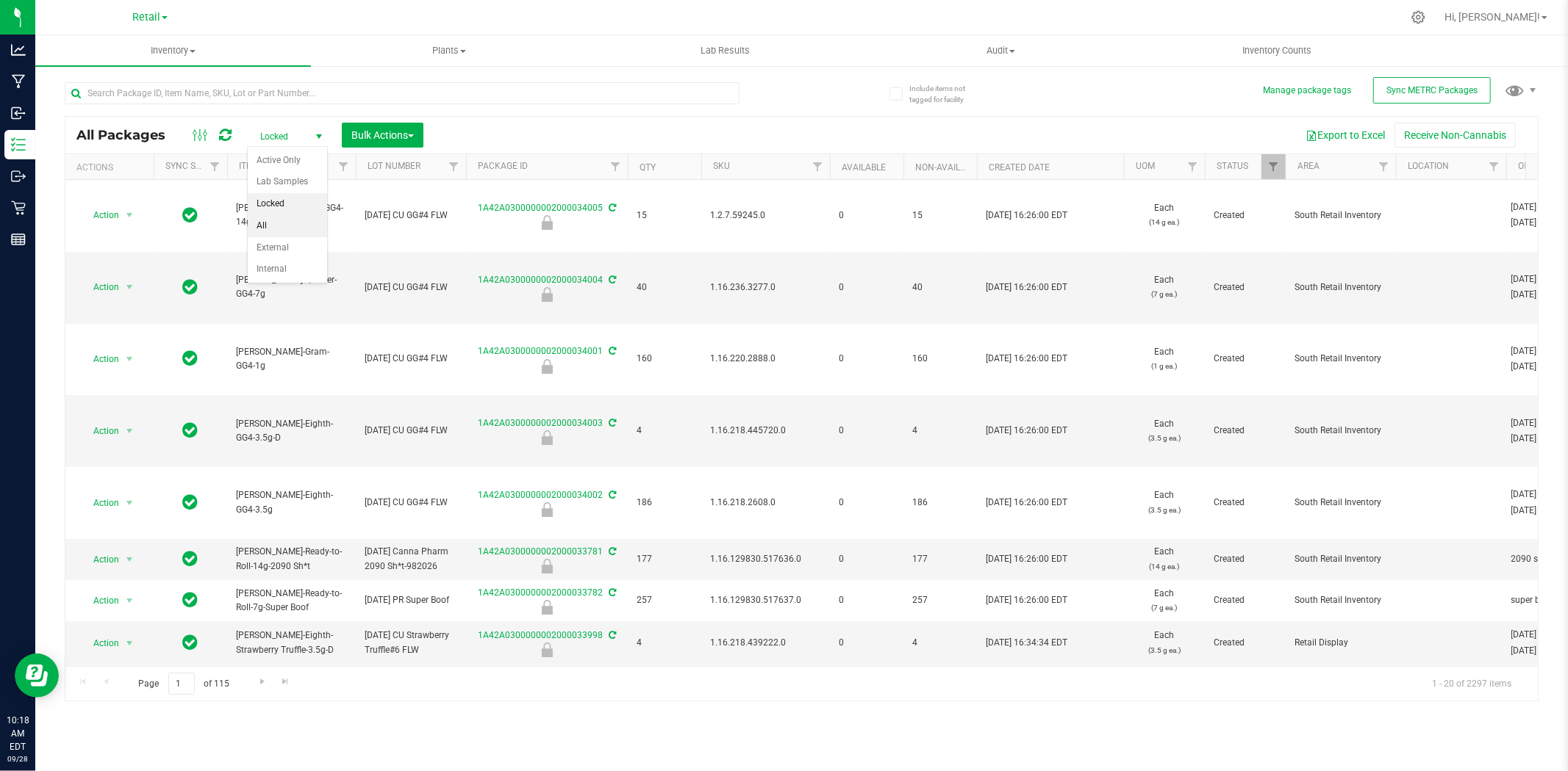
click at [295, 233] on li "All" at bounding box center [287, 226] width 79 height 22
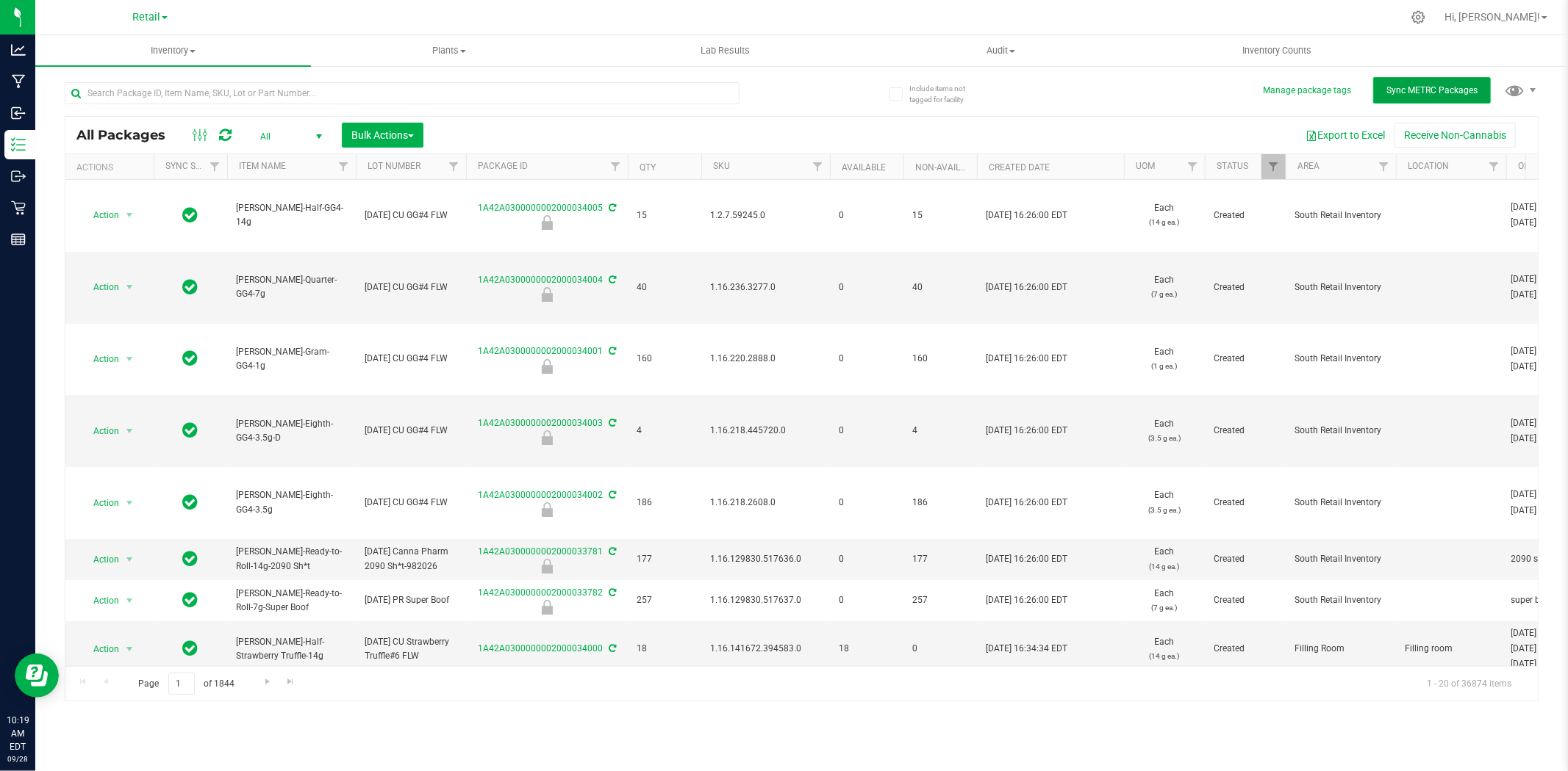
click at [1459, 89] on span "Sync METRC Packages" at bounding box center [1431, 90] width 91 height 10
click at [706, 92] on input "text" at bounding box center [402, 93] width 675 height 22
type input "34017"
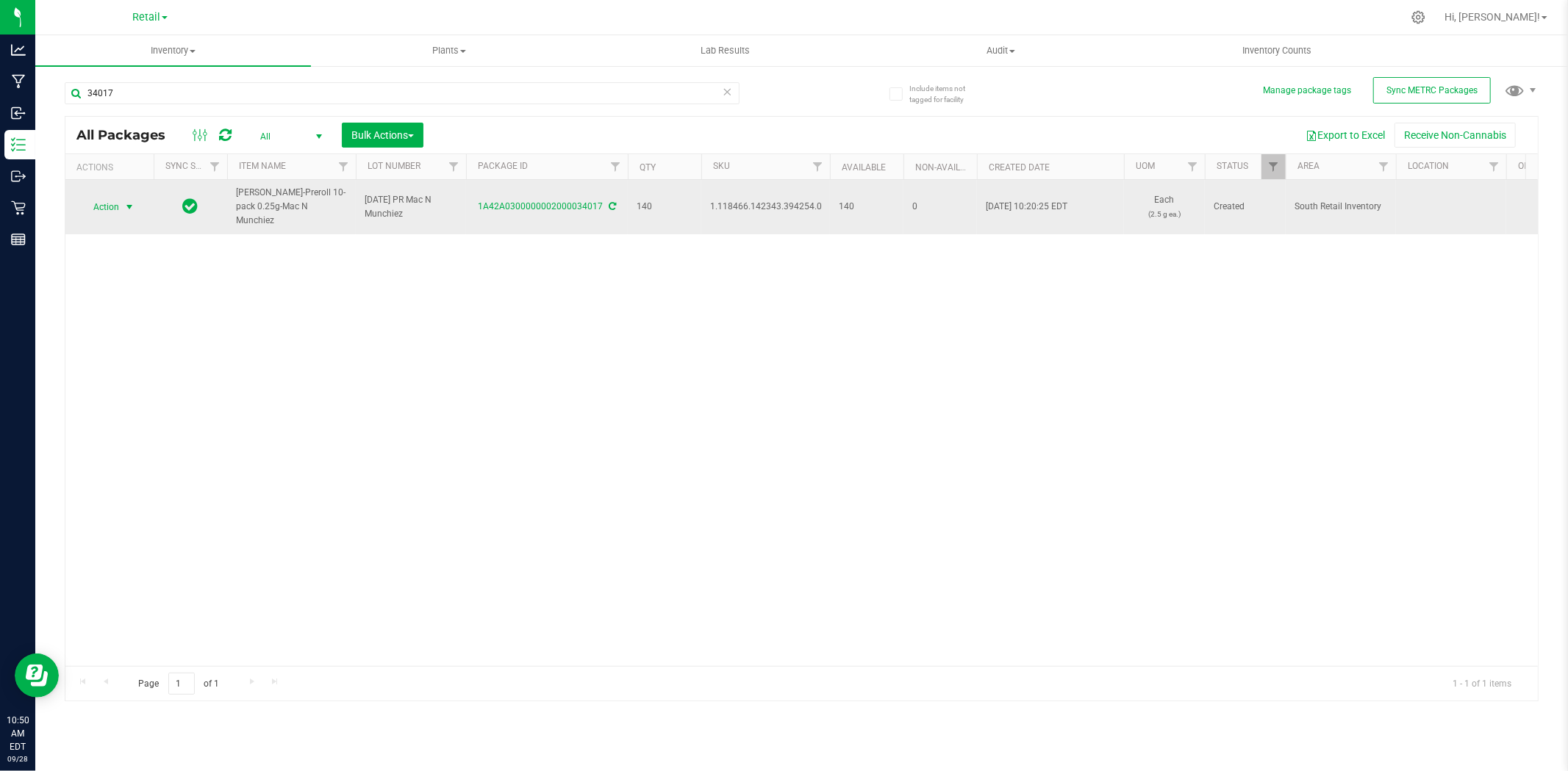
click at [99, 205] on span "Action" at bounding box center [100, 208] width 40 height 21
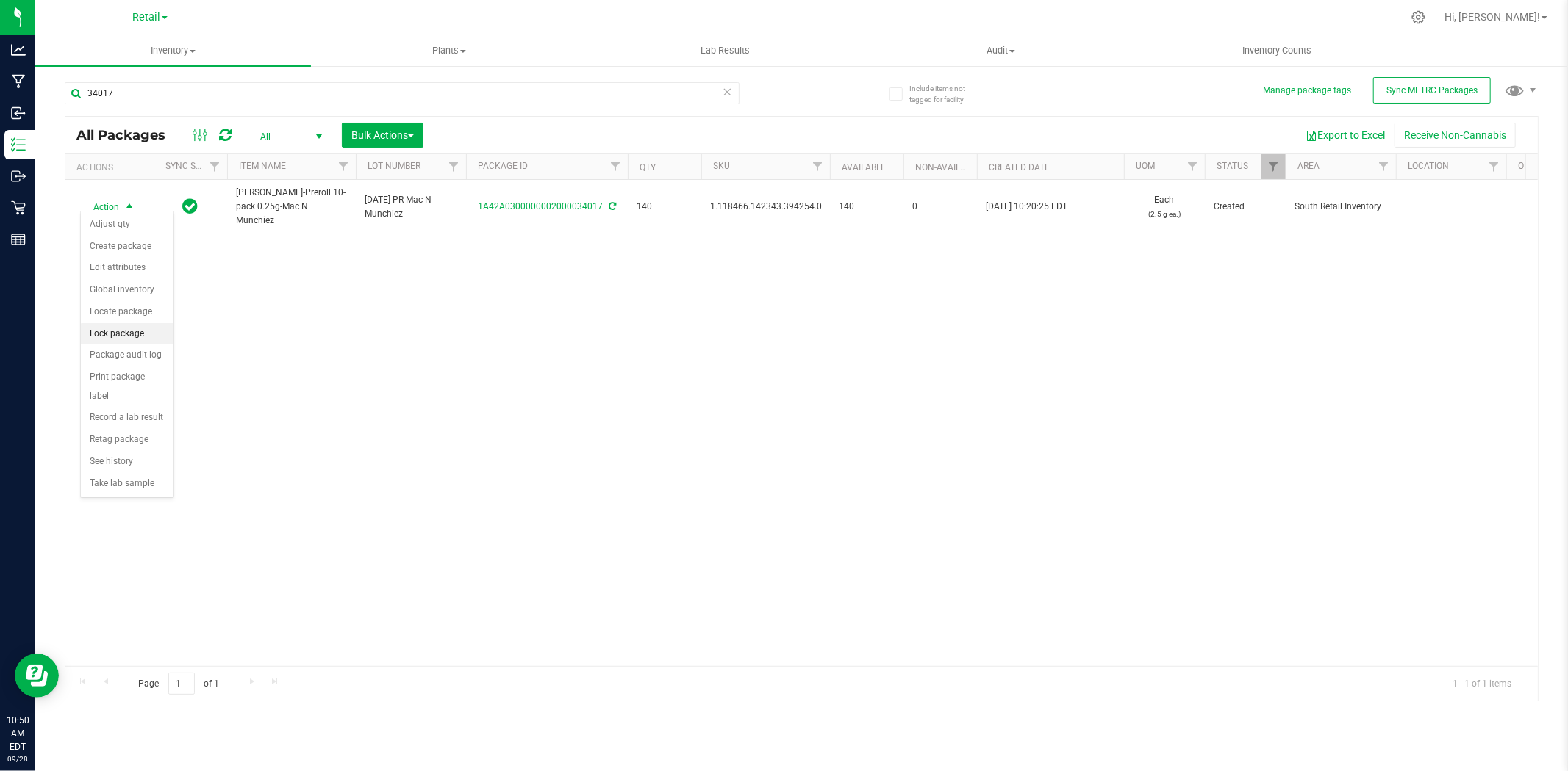
click at [134, 331] on li "Lock package" at bounding box center [126, 335] width 92 height 22
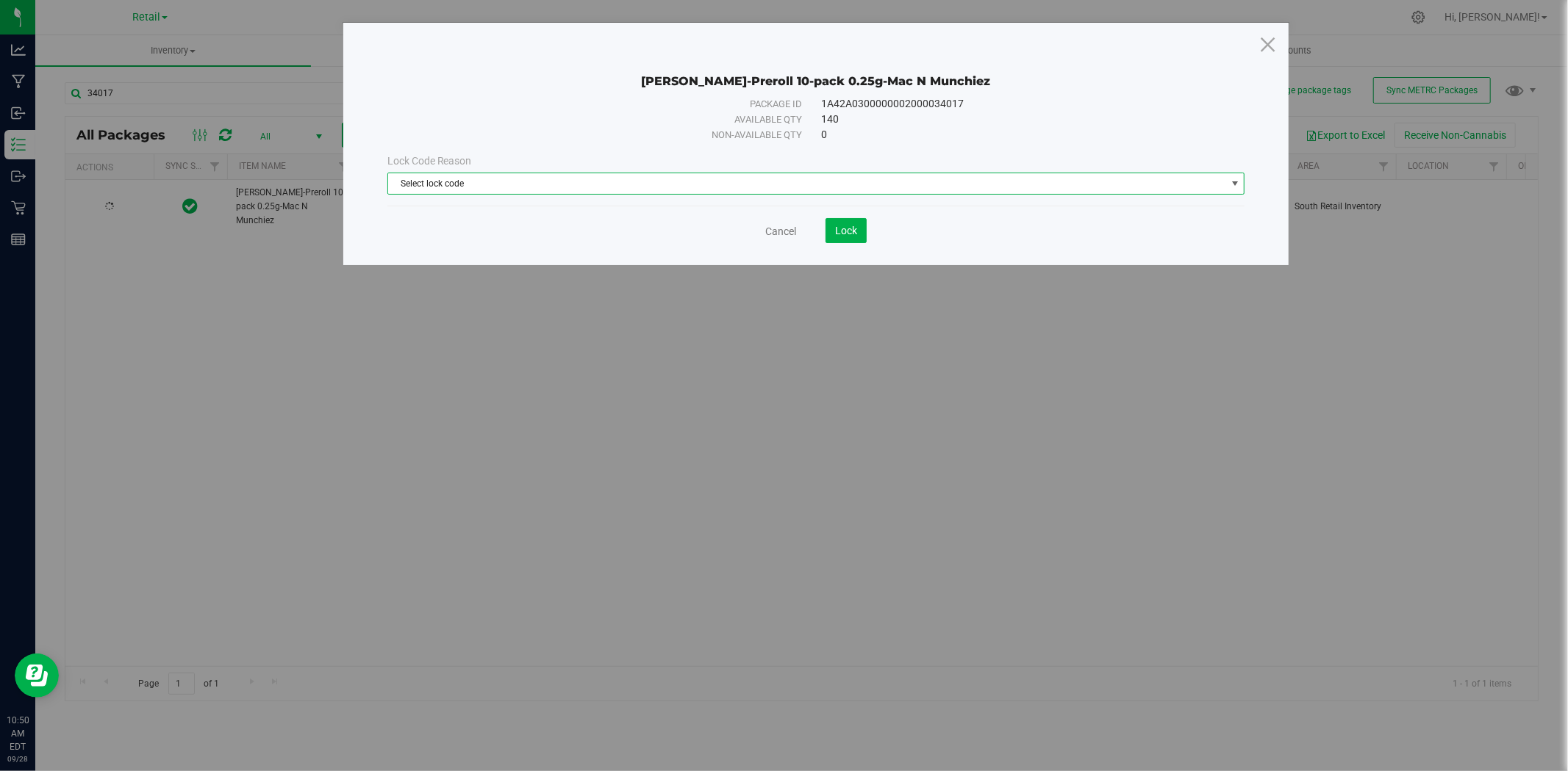
click at [1221, 182] on span "Select lock code" at bounding box center [807, 184] width 838 height 21
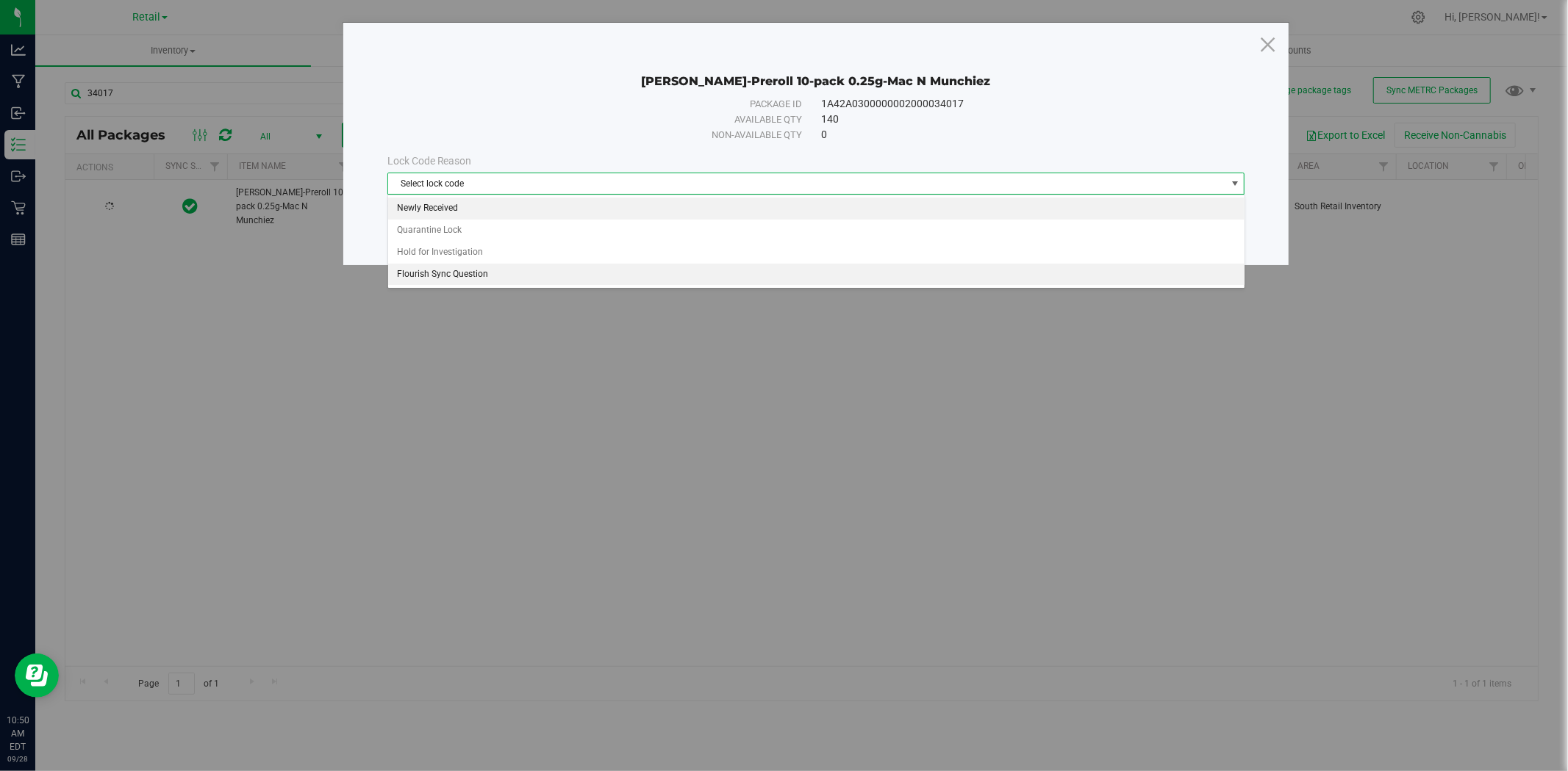
click at [1128, 218] on li "Newly Received" at bounding box center [816, 209] width 856 height 22
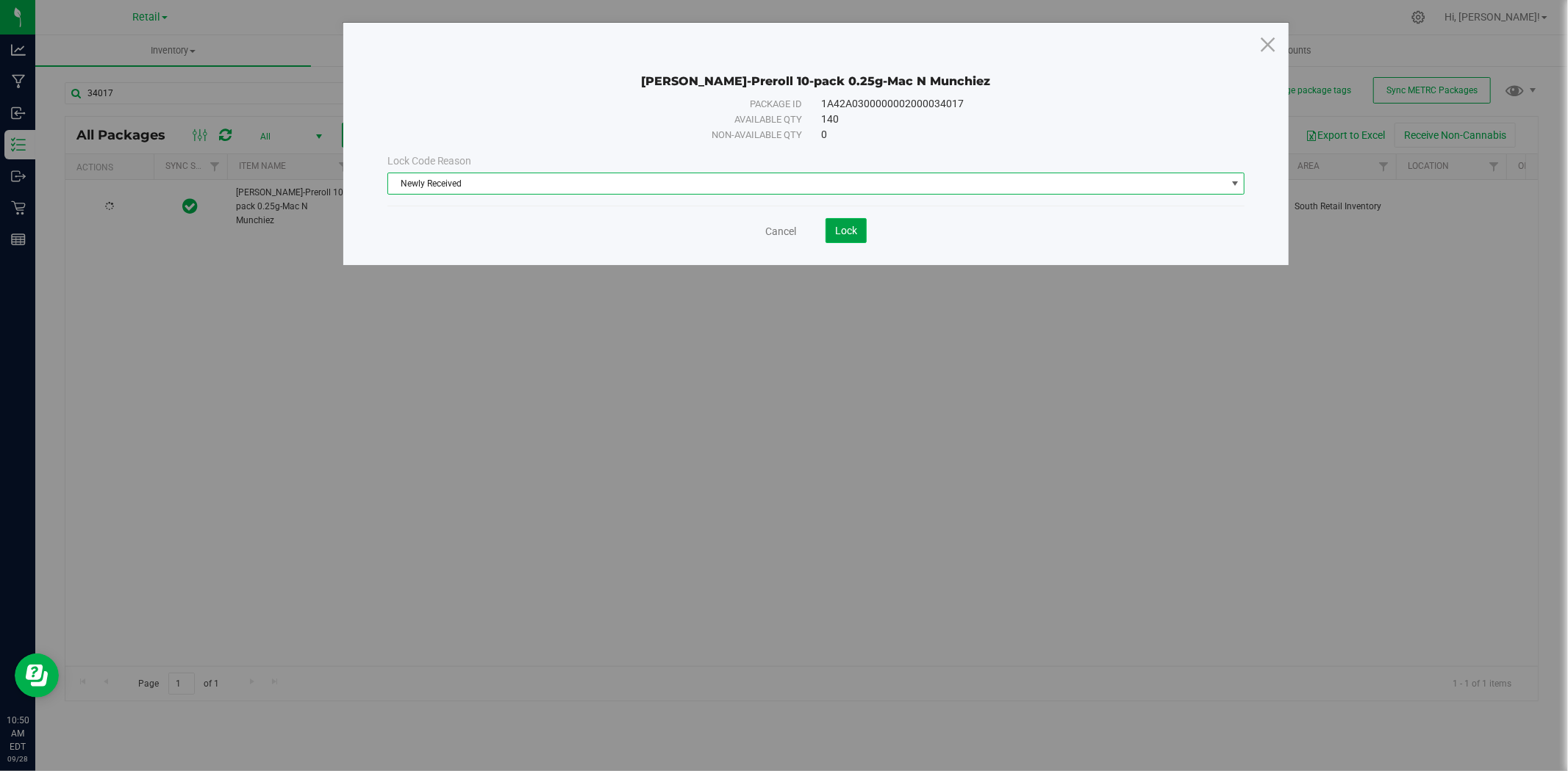
click at [842, 232] on span "Lock" at bounding box center [846, 230] width 22 height 12
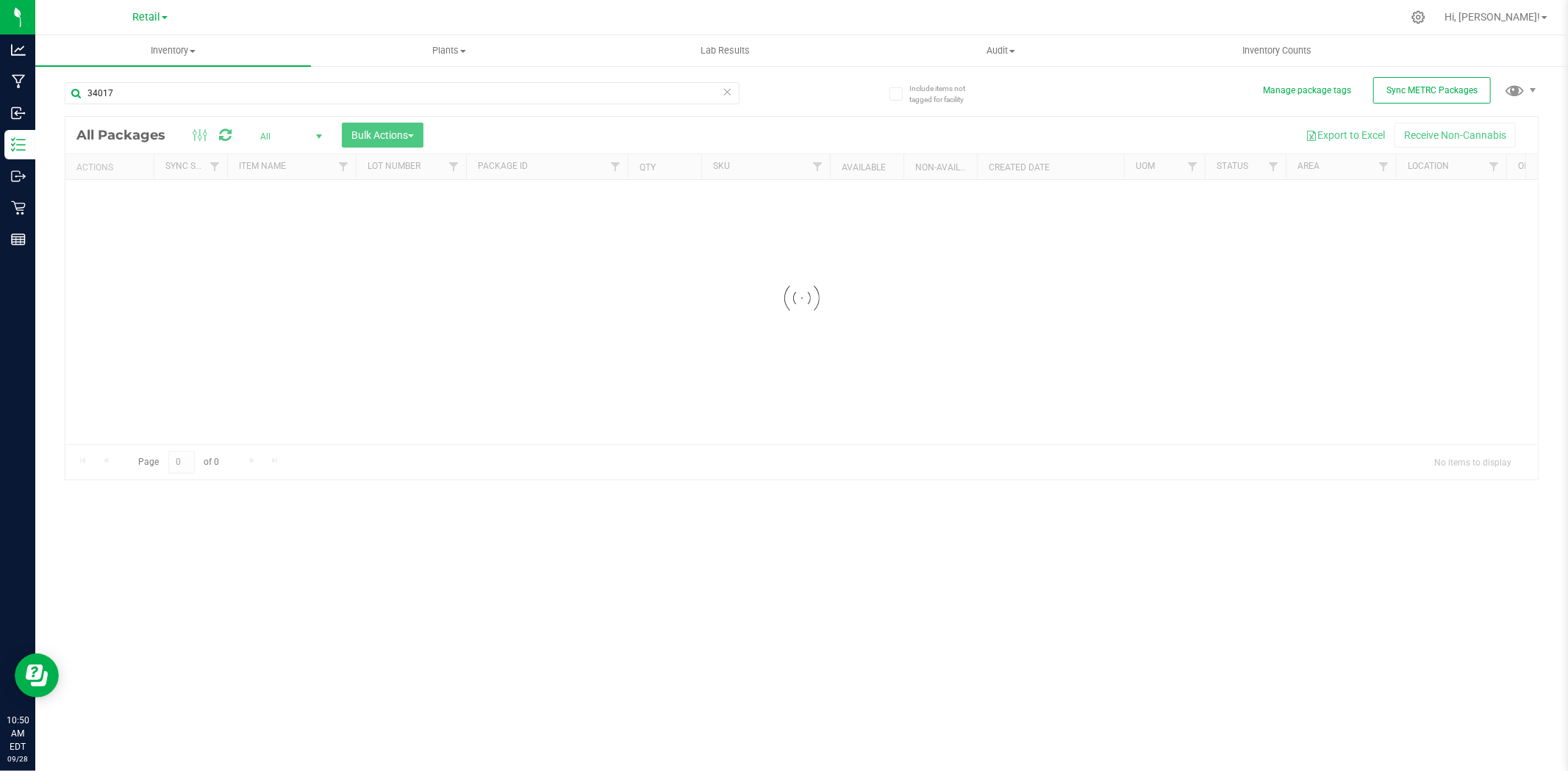
click at [729, 92] on icon at bounding box center [728, 91] width 10 height 18
